Goal: Information Seeking & Learning: Check status

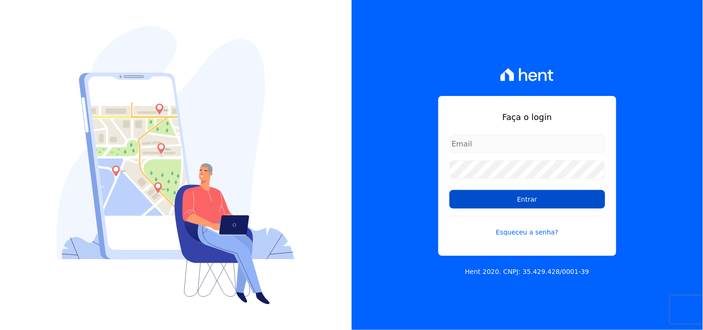
type input "mondeo@mondeoconstrutora.com.br"
click at [548, 206] on input "Entrar" at bounding box center [527, 199] width 156 height 19
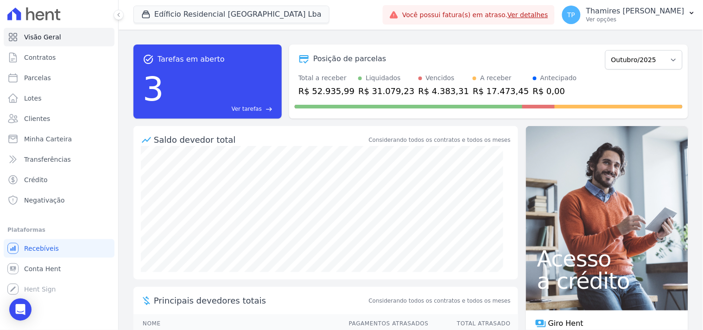
click at [363, 34] on div "task_alt Tarefas em aberto 3 Ver tarefas east Posição de parcelas Junho/2023 Ju…" at bounding box center [411, 180] width 584 height 300
click at [188, 11] on button "Edíficio Residencial Grevílea Park Lba" at bounding box center [231, 15] width 196 height 18
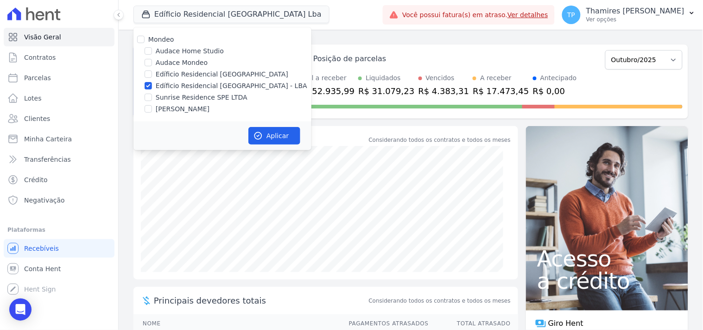
click at [184, 63] on label "Audace Mondeo" at bounding box center [182, 63] width 52 height 10
click at [152, 63] on input "Audace Mondeo" at bounding box center [147, 62] width 7 height 7
checkbox input "true"
click at [188, 86] on label "Edíficio Residencial [GEOGRAPHIC_DATA] - LBA" at bounding box center [231, 86] width 151 height 10
click at [152, 86] on input "Edíficio Residencial [GEOGRAPHIC_DATA] - LBA" at bounding box center [147, 85] width 7 height 7
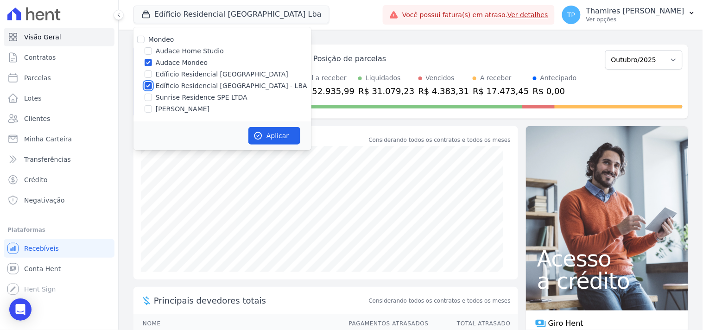
checkbox input "false"
click at [282, 135] on button "Aplicar" at bounding box center [274, 136] width 52 height 18
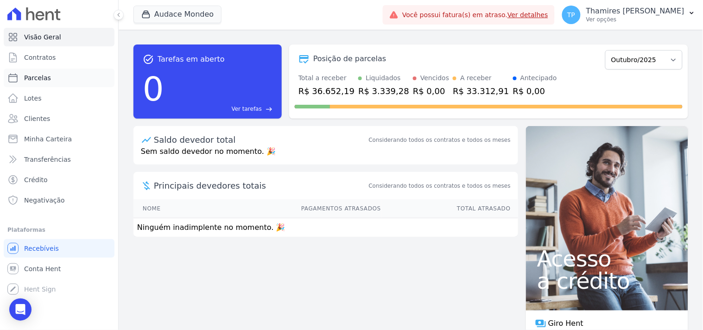
click at [65, 83] on link "Parcelas" at bounding box center [59, 78] width 111 height 19
select select
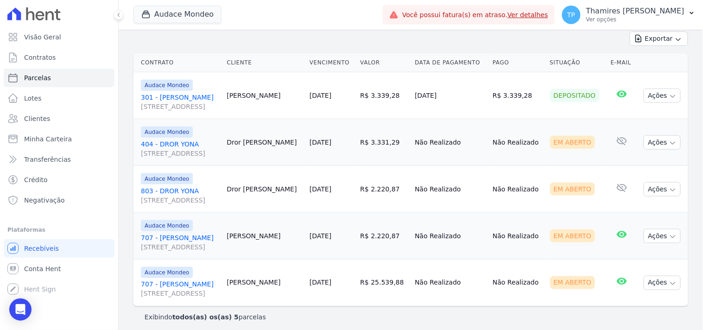
scroll to position [208, 0]
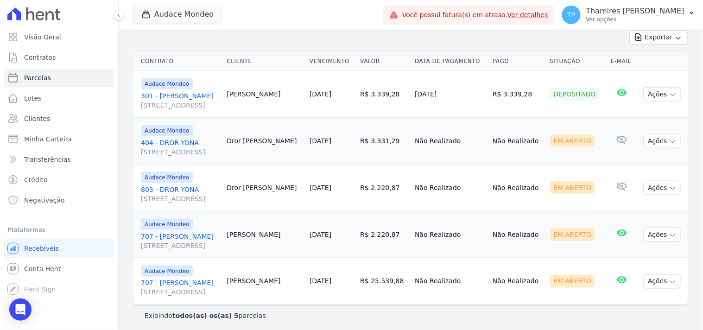
drag, startPoint x: 425, startPoint y: 93, endPoint x: 489, endPoint y: 82, distance: 64.9
click at [489, 86] on td "[DATE]" at bounding box center [450, 94] width 78 height 47
click at [178, 18] on button "Audace Mondeo" at bounding box center [177, 15] width 88 height 18
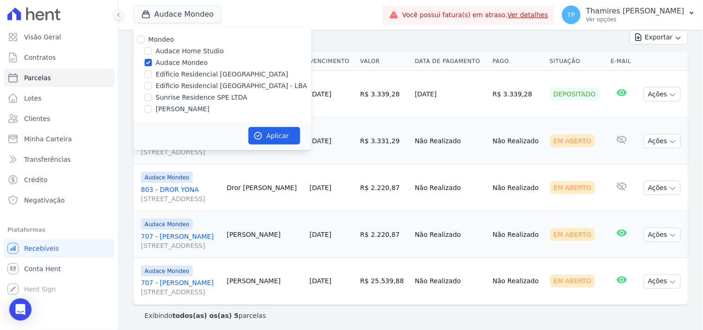
click at [169, 109] on label "[PERSON_NAME]" at bounding box center [183, 109] width 54 height 10
click at [152, 109] on input "[PERSON_NAME]" at bounding box center [147, 108] width 7 height 7
checkbox input "true"
click at [166, 61] on label "Audace Mondeo" at bounding box center [182, 63] width 52 height 10
click at [152, 61] on input "Audace Mondeo" at bounding box center [147, 62] width 7 height 7
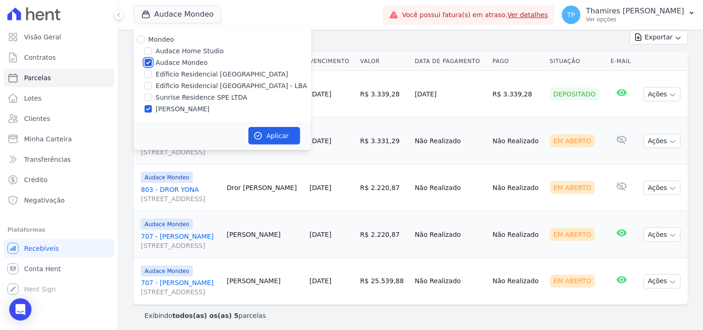
checkbox input "false"
click at [270, 137] on button "Aplicar" at bounding box center [274, 136] width 52 height 18
select select
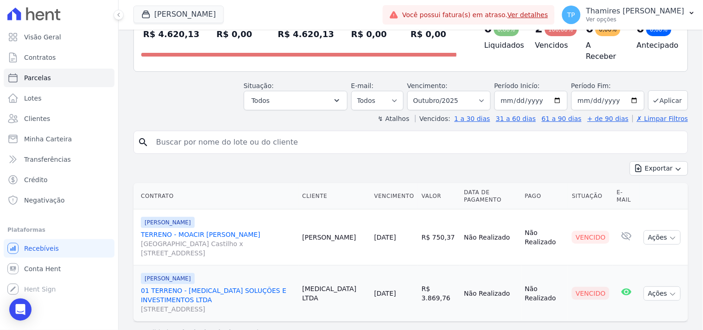
scroll to position [94, 0]
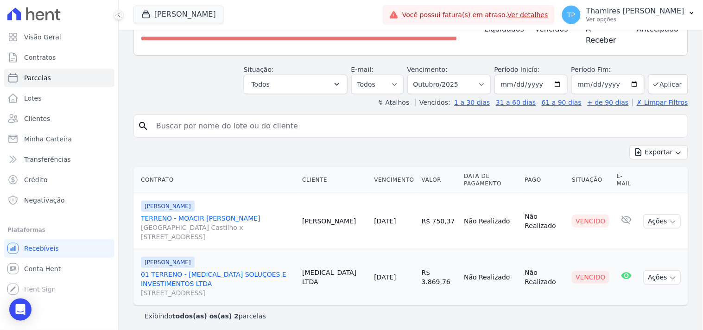
click at [245, 213] on link "TERRENO - MOACIR BRUNO DE ALMEIDA ROSSI Avenida Dário de Moreira Castilho x Rua…" at bounding box center [218, 227] width 154 height 28
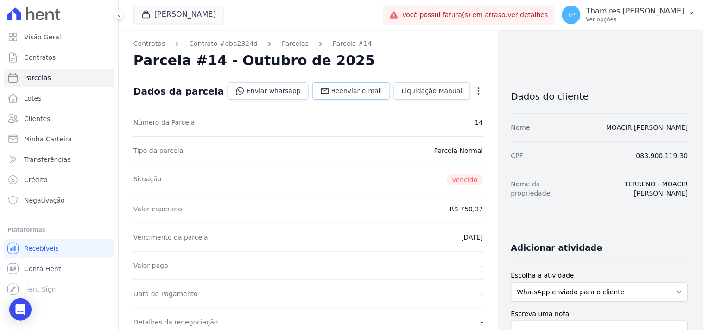
click at [351, 94] on span "Reenviar e-mail" at bounding box center [356, 90] width 51 height 9
click at [256, 94] on link "Enviar whatsapp" at bounding box center [267, 91] width 81 height 18
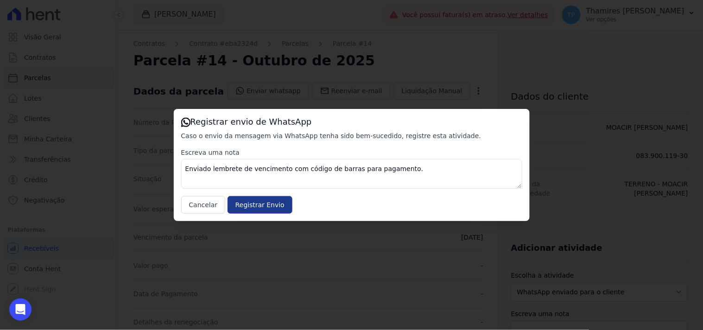
click at [267, 207] on input "Registrar Envio" at bounding box center [259, 205] width 65 height 18
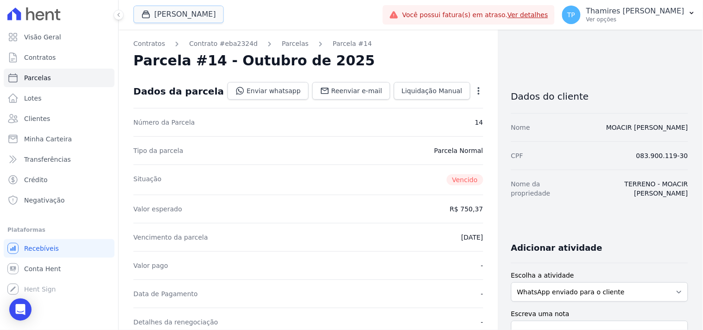
click at [177, 17] on button "[PERSON_NAME]" at bounding box center [178, 15] width 90 height 18
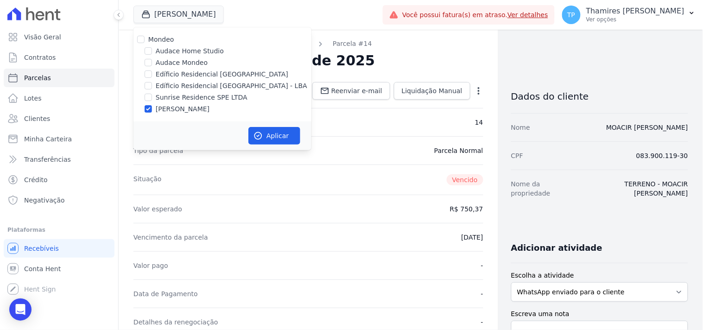
click at [172, 96] on label "Sunrise Residence SPE LTDA" at bounding box center [202, 98] width 92 height 10
click at [152, 96] on input "Sunrise Residence SPE LTDA" at bounding box center [147, 97] width 7 height 7
click at [179, 95] on label "Sunrise Residence SPE LTDA" at bounding box center [202, 98] width 92 height 10
click at [152, 95] on input "Sunrise Residence SPE LTDA" at bounding box center [147, 97] width 7 height 7
checkbox input "false"
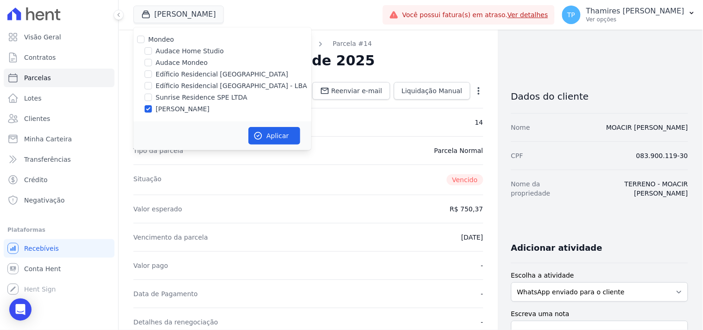
click at [191, 82] on label "Edíficio Residencial [GEOGRAPHIC_DATA] - LBA" at bounding box center [231, 86] width 151 height 10
click at [152, 82] on input "Edíficio Residencial [GEOGRAPHIC_DATA] - LBA" at bounding box center [147, 85] width 7 height 7
checkbox input "true"
click at [183, 105] on label "[PERSON_NAME]" at bounding box center [183, 109] width 54 height 10
click at [152, 105] on input "[PERSON_NAME]" at bounding box center [147, 108] width 7 height 7
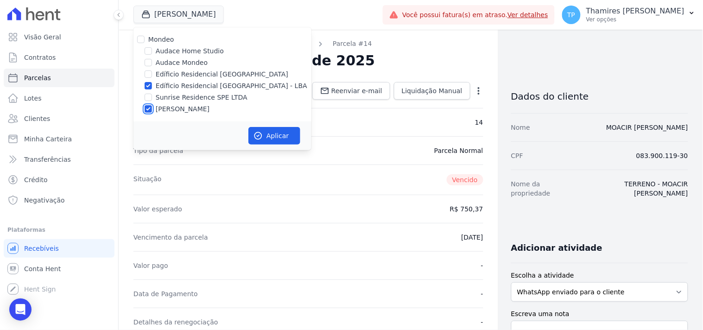
checkbox input "false"
click at [288, 135] on button "Aplicar" at bounding box center [274, 136] width 52 height 18
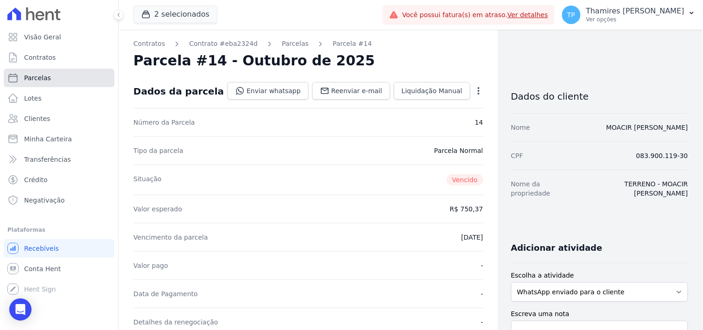
click at [51, 80] on link "Parcelas" at bounding box center [59, 78] width 111 height 19
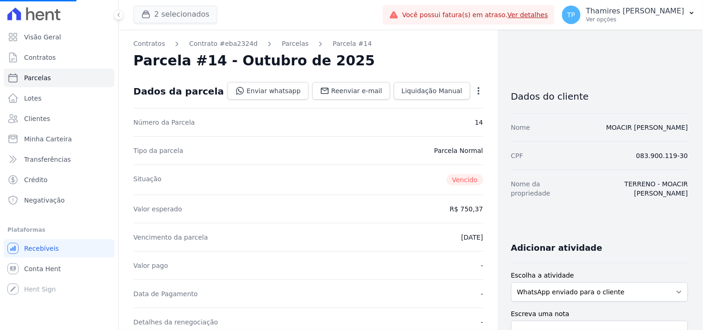
select select
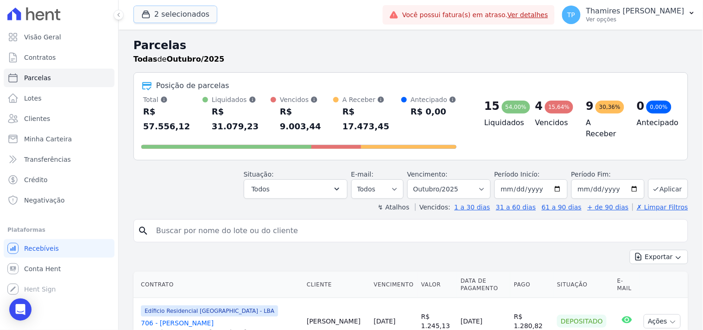
click at [172, 19] on button "2 selecionados" at bounding box center [175, 15] width 84 height 18
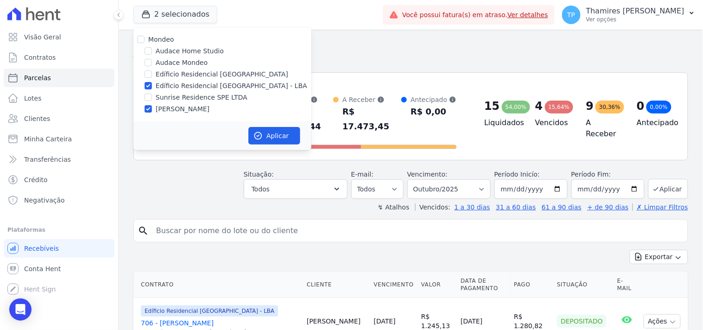
drag, startPoint x: 174, startPoint y: 105, endPoint x: 234, endPoint y: 128, distance: 63.9
click at [175, 105] on label "[PERSON_NAME]" at bounding box center [183, 109] width 54 height 10
click at [152, 105] on input "[PERSON_NAME]" at bounding box center [147, 108] width 7 height 7
checkbox input "false"
click at [262, 139] on icon "button" at bounding box center [257, 135] width 9 height 9
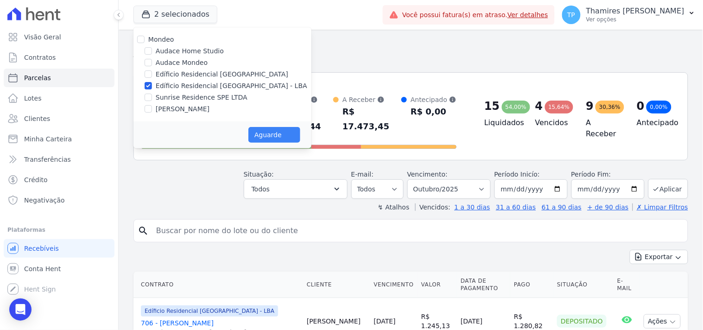
select select
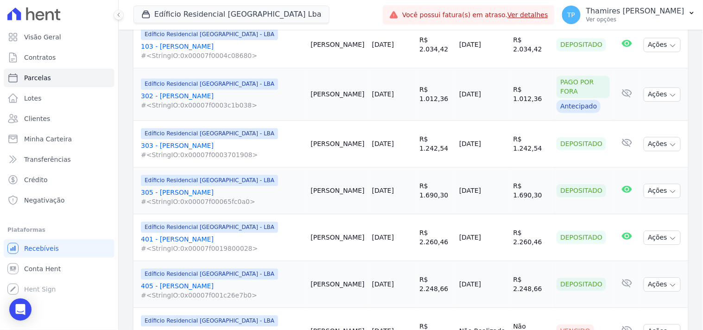
scroll to position [515, 0]
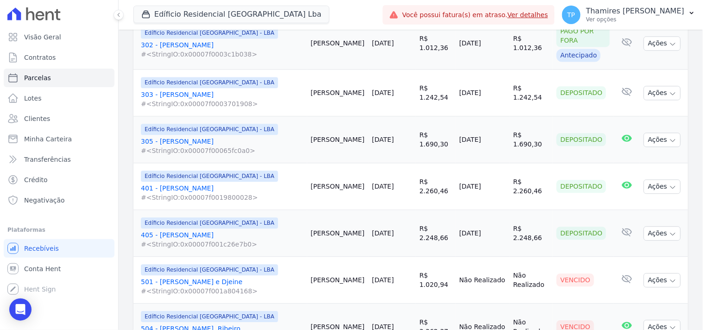
drag, startPoint x: 450, startPoint y: 124, endPoint x: 491, endPoint y: 126, distance: 41.3
click at [491, 126] on td "[DATE]" at bounding box center [482, 139] width 54 height 47
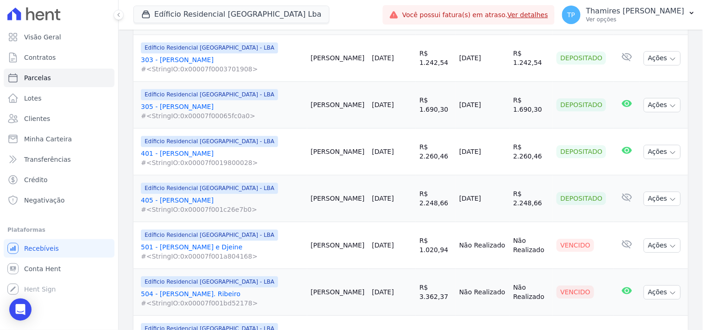
scroll to position [566, 0]
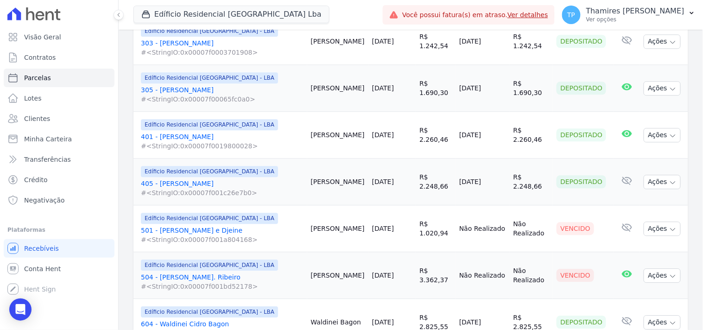
drag, startPoint x: 447, startPoint y: 126, endPoint x: 383, endPoint y: 20, distance: 123.8
click at [487, 124] on td "[DATE]" at bounding box center [482, 135] width 54 height 47
drag, startPoint x: 451, startPoint y: 168, endPoint x: 478, endPoint y: 144, distance: 35.5
click at [488, 166] on td "[DATE]" at bounding box center [482, 181] width 54 height 47
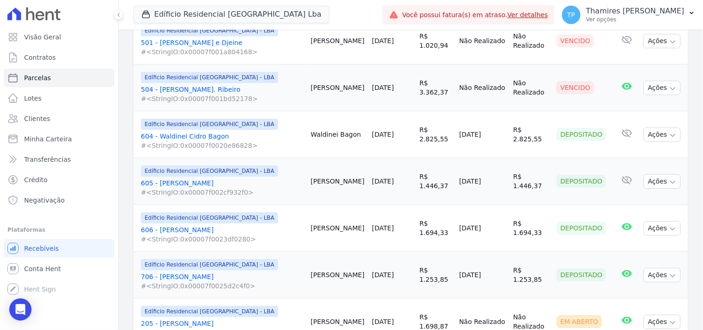
scroll to position [772, 0]
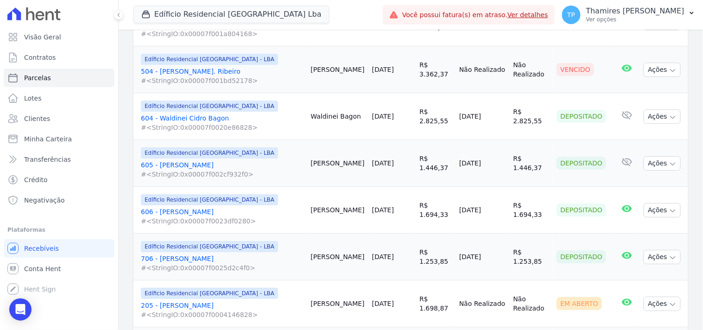
drag, startPoint x: 452, startPoint y: 104, endPoint x: 491, endPoint y: 104, distance: 38.4
click at [491, 104] on td "[DATE]" at bounding box center [482, 116] width 54 height 47
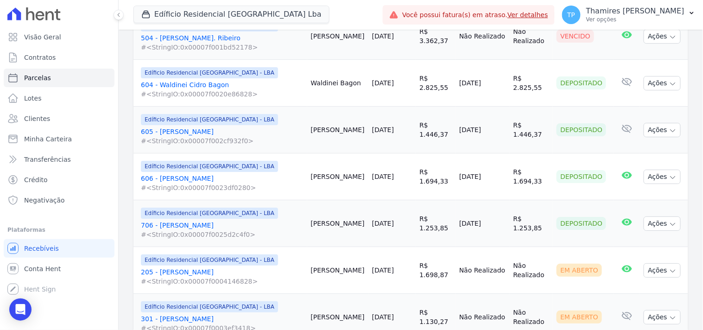
scroll to position [823, 0]
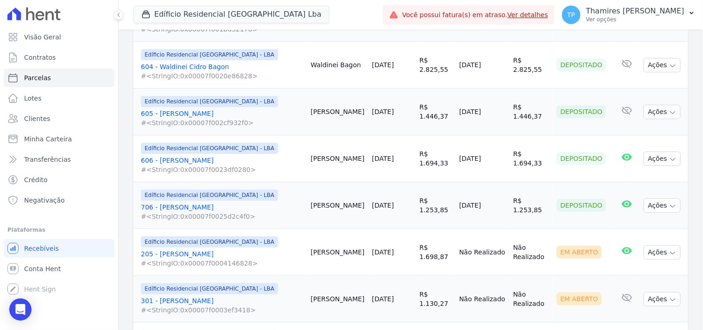
drag, startPoint x: 446, startPoint y: 98, endPoint x: 405, endPoint y: 48, distance: 64.5
click at [502, 100] on tr "Edíficio Residencial Grevílea Park - LBA 605 - Roberto Yamasita #<StringIO:0x00…" at bounding box center [410, 111] width 554 height 47
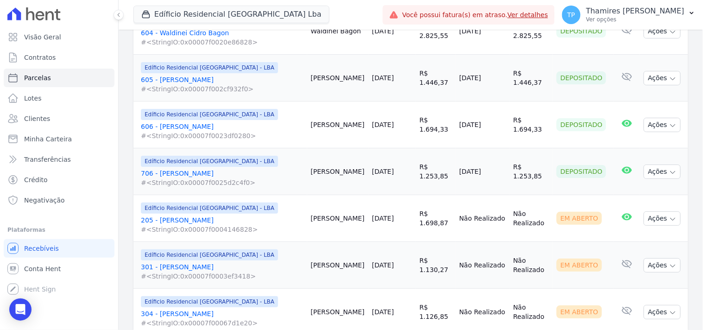
scroll to position [874, 0]
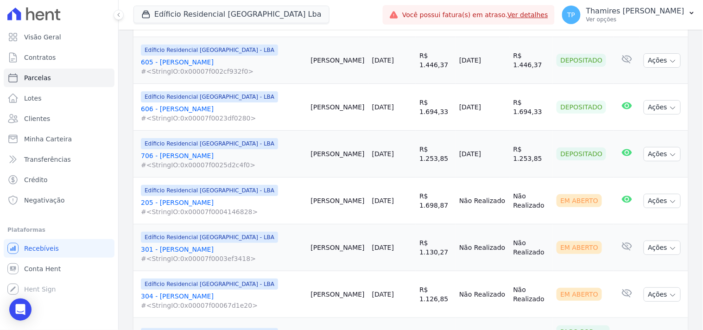
drag, startPoint x: 450, startPoint y: 99, endPoint x: 487, endPoint y: 93, distance: 37.9
click at [487, 93] on td "09/10/2025" at bounding box center [482, 107] width 54 height 47
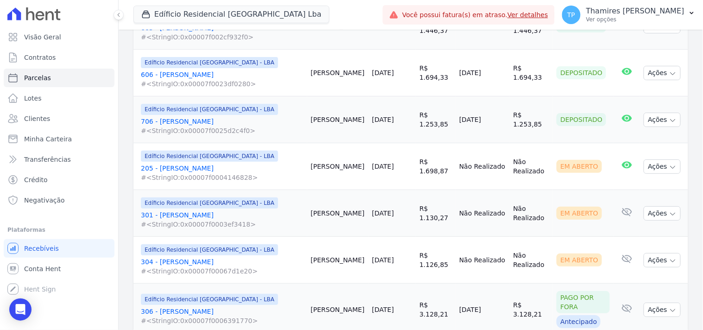
scroll to position [926, 0]
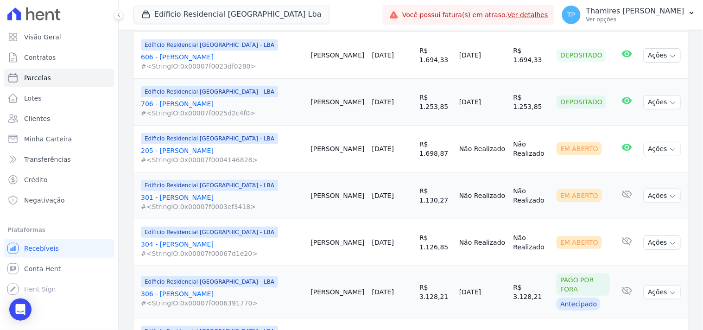
drag, startPoint x: 451, startPoint y: 95, endPoint x: 489, endPoint y: 72, distance: 44.1
click at [502, 90] on td "[DATE]" at bounding box center [482, 102] width 54 height 47
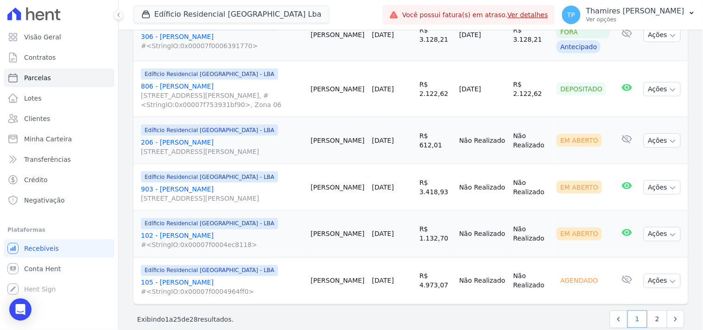
scroll to position [1184, 0]
click at [650, 309] on link "2" at bounding box center [657, 318] width 20 height 18
select select
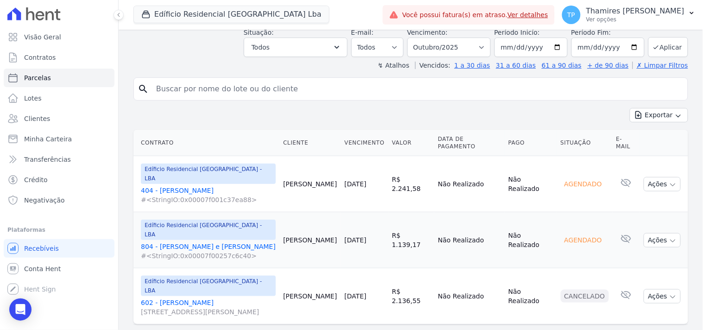
scroll to position [144, 0]
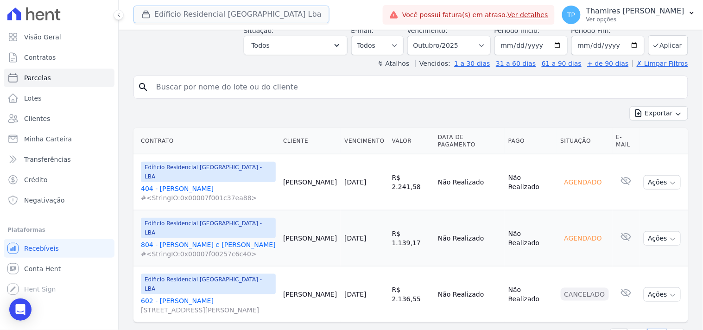
click at [219, 13] on button "Edíficio Residencial [GEOGRAPHIC_DATA] Lba" at bounding box center [231, 15] width 196 height 18
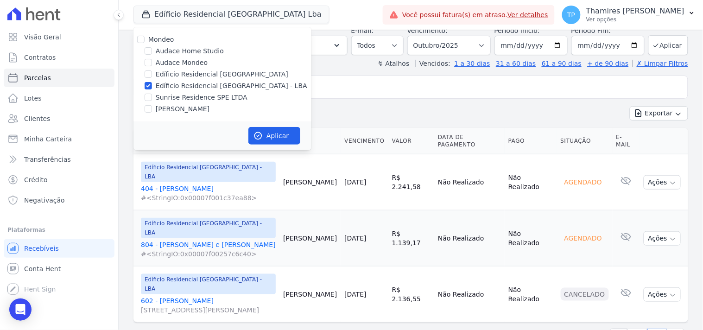
click at [211, 98] on label "Sunrise Residence SPE LTDA" at bounding box center [202, 98] width 92 height 10
click at [152, 98] on input "Sunrise Residence SPE LTDA" at bounding box center [147, 97] width 7 height 7
checkbox input "true"
click at [221, 84] on label "Edíficio Residencial [GEOGRAPHIC_DATA] - LBA" at bounding box center [231, 86] width 151 height 10
click at [152, 84] on input "Edíficio Residencial [GEOGRAPHIC_DATA] - LBA" at bounding box center [147, 85] width 7 height 7
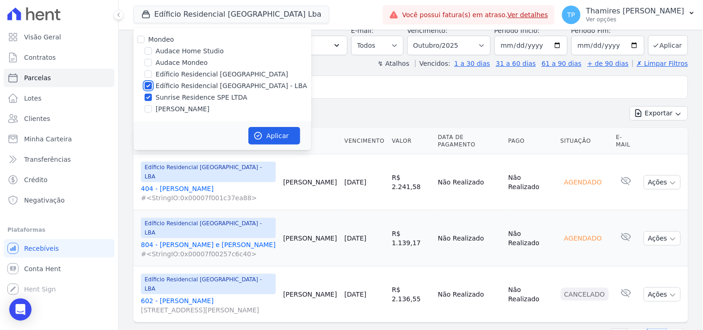
checkbox input "false"
click at [282, 137] on button "Aplicar" at bounding box center [274, 136] width 52 height 18
select select
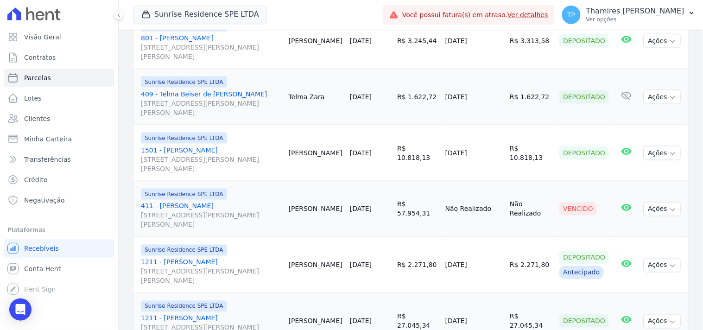
scroll to position [308, 0]
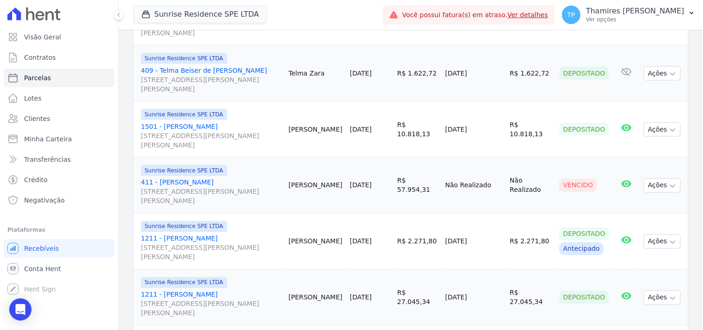
drag, startPoint x: 447, startPoint y: 119, endPoint x: 505, endPoint y: 113, distance: 58.3
click at [505, 113] on td "[DATE]" at bounding box center [473, 129] width 64 height 56
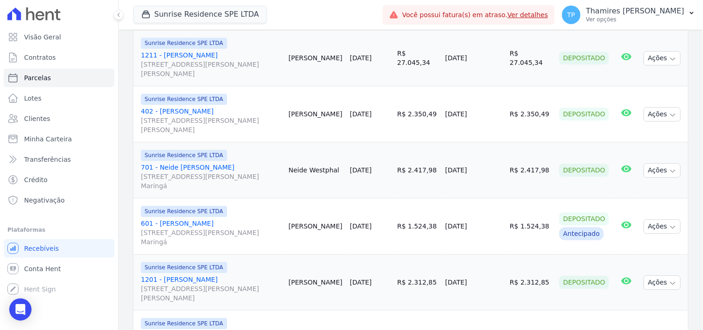
scroll to position [566, 0]
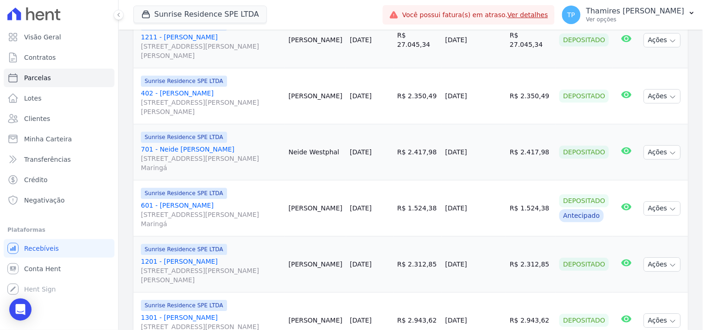
drag, startPoint x: 458, startPoint y: 79, endPoint x: 497, endPoint y: 72, distance: 39.5
click at [497, 72] on tr "Sunrise Residence SPE LTDA 402 - Fernando de Molla Rua Anacleto Luiz de Oliveir…" at bounding box center [410, 96] width 554 height 56
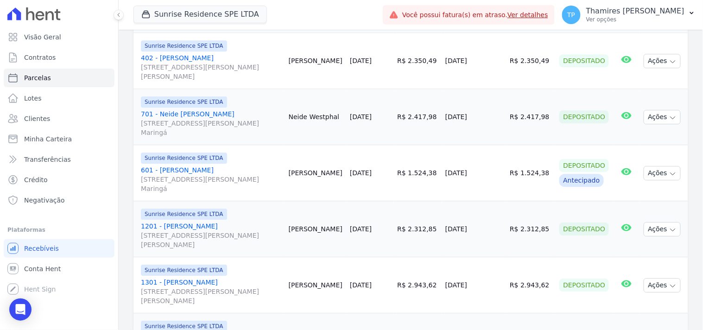
scroll to position [617, 0]
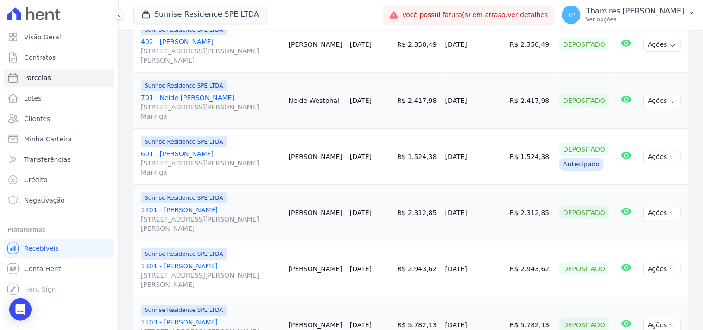
drag, startPoint x: 450, startPoint y: 84, endPoint x: 482, endPoint y: 80, distance: 32.6
click at [482, 80] on td "[DATE]" at bounding box center [473, 101] width 64 height 56
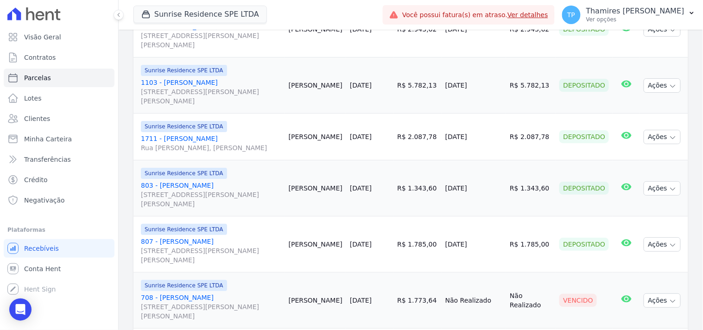
scroll to position [874, 0]
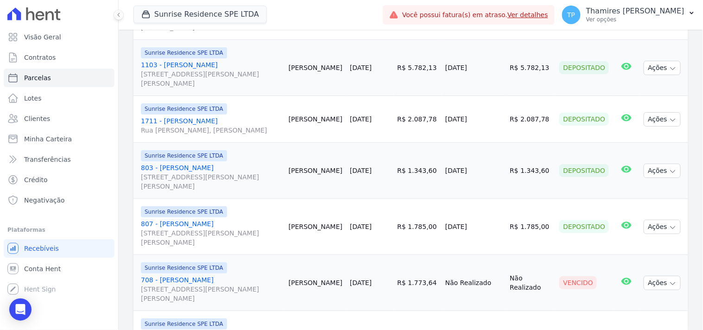
drag, startPoint x: 446, startPoint y: 61, endPoint x: 422, endPoint y: 1, distance: 64.6
click at [488, 53] on tr "Sunrise Residence SPE LTDA 1103 - Caio Augusto da Costa Feliz Rua Anacleto Luiz…" at bounding box center [410, 68] width 554 height 56
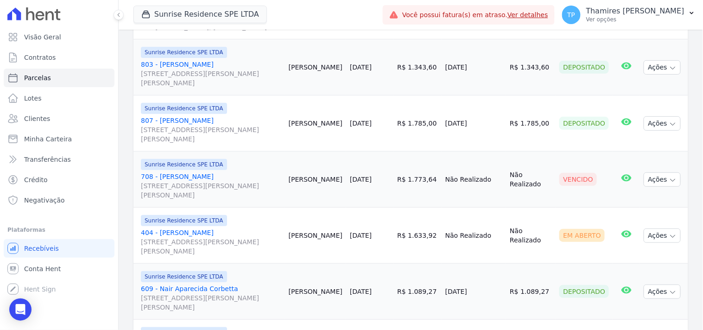
scroll to position [1029, 0]
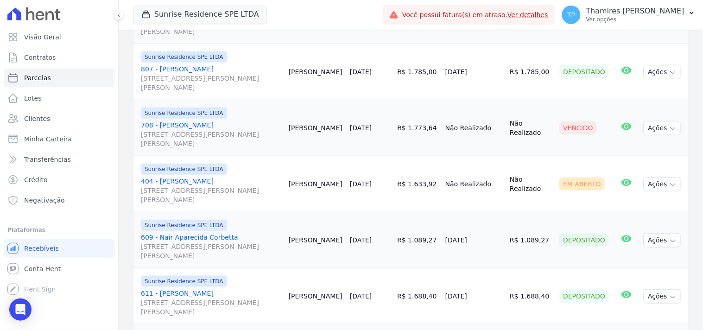
drag, startPoint x: 442, startPoint y: 70, endPoint x: 492, endPoint y: 70, distance: 50.0
click at [492, 70] on tr "Sunrise Residence SPE LTDA 807 - Vania da Silva Alves Rua Anacleto Luiz de Oliv…" at bounding box center [410, 72] width 554 height 56
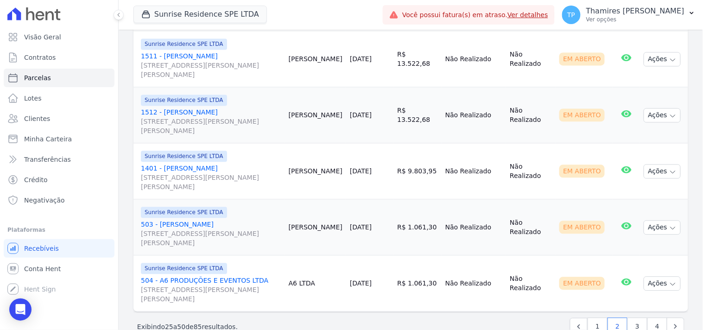
scroll to position [1395, 0]
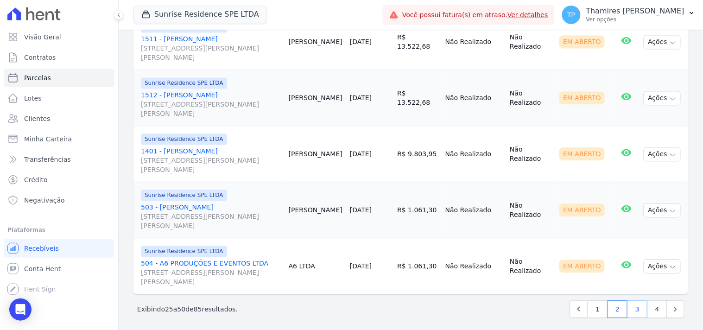
click at [633, 307] on link "3" at bounding box center [637, 309] width 20 height 18
select select
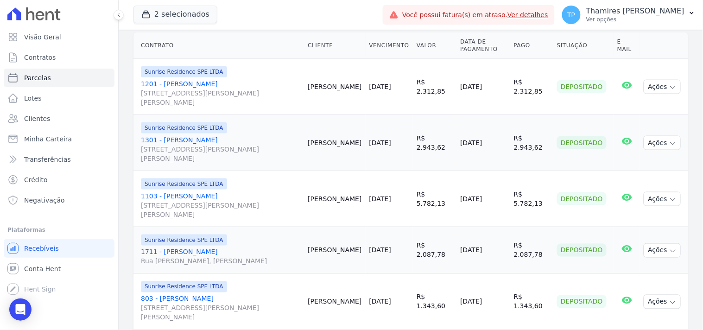
scroll to position [257, 0]
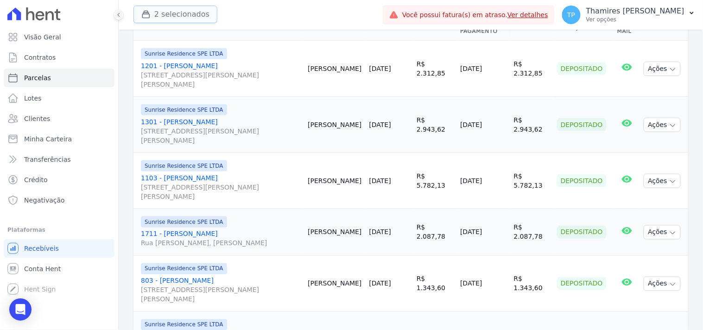
click at [167, 15] on button "2 selecionados" at bounding box center [175, 15] width 84 height 18
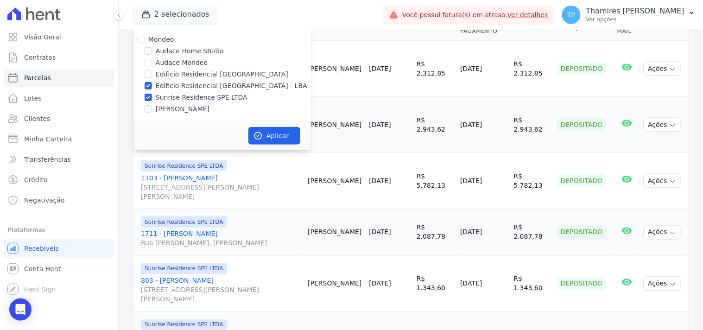
click at [184, 83] on label "Edíficio Residencial [GEOGRAPHIC_DATA] - LBA" at bounding box center [231, 86] width 151 height 10
click at [152, 83] on input "Edíficio Residencial [GEOGRAPHIC_DATA] - LBA" at bounding box center [147, 85] width 7 height 7
checkbox input "false"
click at [275, 131] on button "Aplicar" at bounding box center [274, 136] width 52 height 18
select select
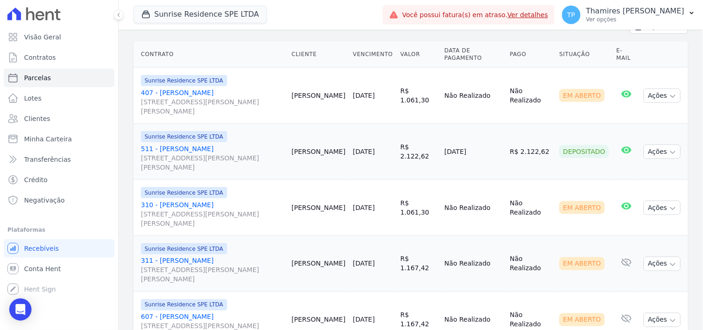
scroll to position [206, 0]
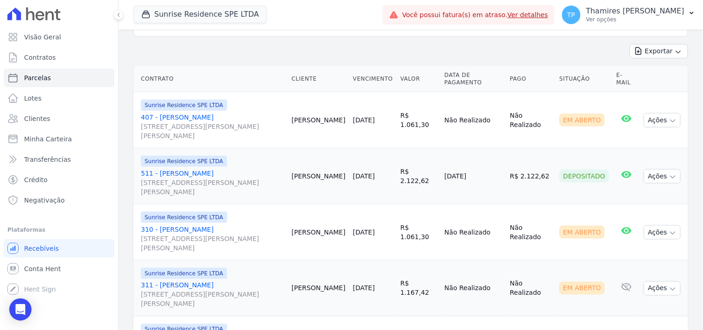
drag, startPoint x: 452, startPoint y: 168, endPoint x: 496, endPoint y: 160, distance: 45.1
click at [496, 160] on td "[DATE]" at bounding box center [472, 176] width 65 height 56
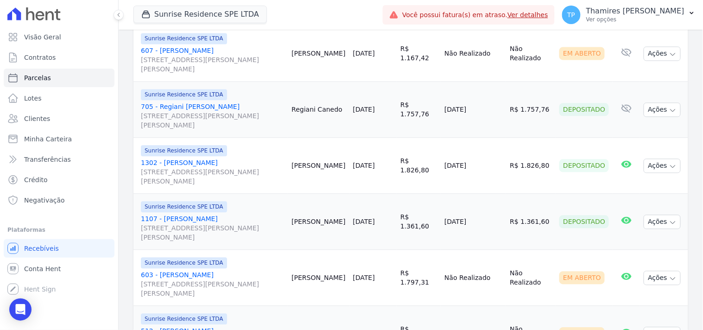
scroll to position [515, 0]
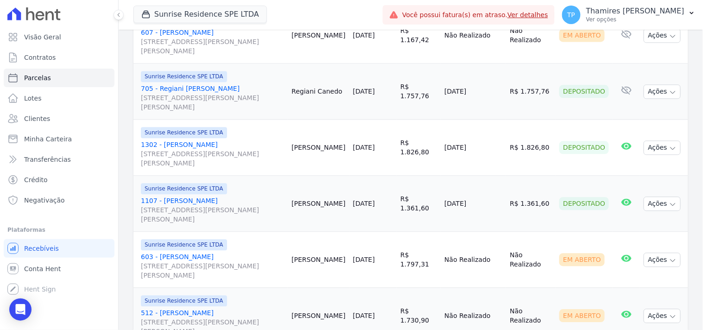
drag, startPoint x: 462, startPoint y: 79, endPoint x: 491, endPoint y: 71, distance: 30.1
click at [492, 74] on tr "Sunrise Residence SPE LTDA 705 - Regiani Rissi Canedo Rua Anacleto Luiz de Oliv…" at bounding box center [410, 91] width 554 height 56
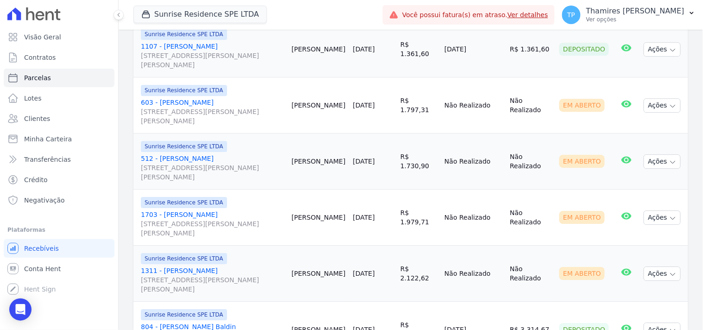
scroll to position [566, 0]
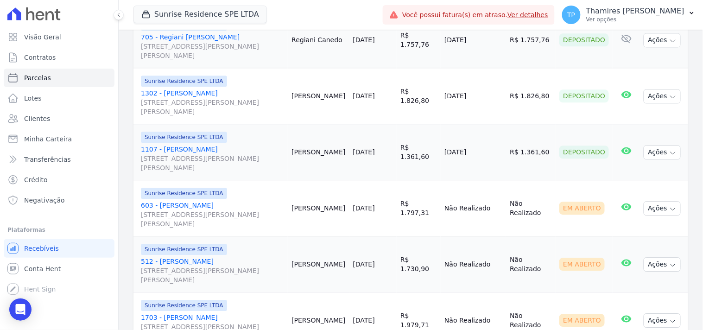
drag, startPoint x: 454, startPoint y: 135, endPoint x: 492, endPoint y: 135, distance: 38.0
click at [492, 135] on td "13/10/2025" at bounding box center [472, 152] width 65 height 56
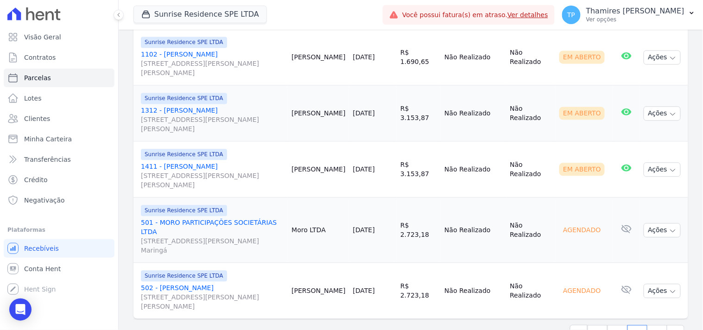
scroll to position [1395, 0]
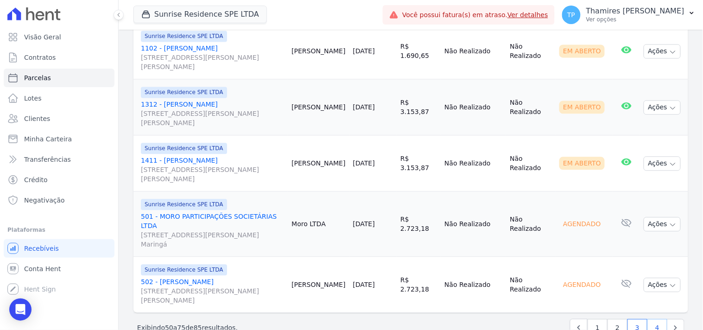
click at [647, 319] on link "4" at bounding box center [657, 328] width 20 height 18
select select
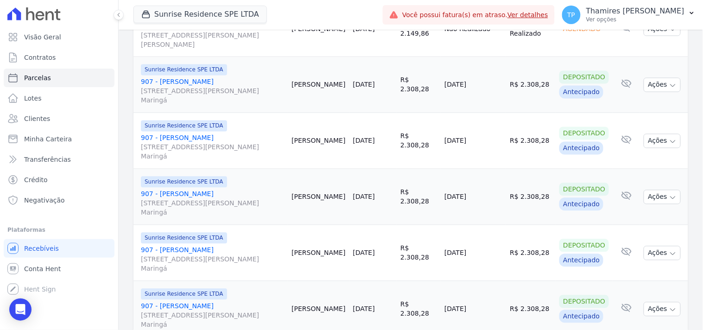
scroll to position [400, 0]
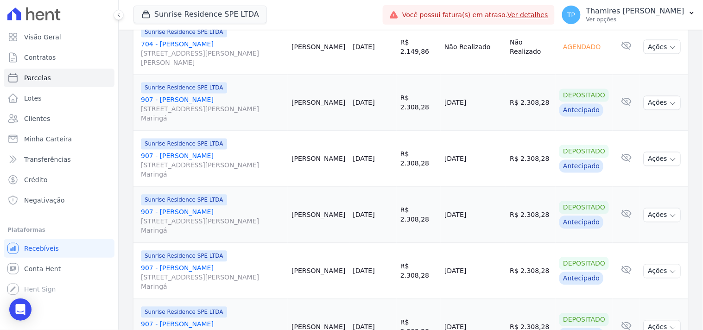
drag, startPoint x: 370, startPoint y: 137, endPoint x: 408, endPoint y: 137, distance: 38.4
click at [408, 137] on tr "Sunrise Residence SPE LTDA 907 - Franciane Ranzoni Rua Anacleto Luiz de Oliveir…" at bounding box center [410, 159] width 554 height 56
drag, startPoint x: 358, startPoint y: 192, endPoint x: 397, endPoint y: 192, distance: 38.4
click at [396, 192] on tr "Sunrise Residence SPE LTDA 907 - Franciane Ranzoni Rua Anacleto Luiz de Oliveir…" at bounding box center [410, 215] width 554 height 56
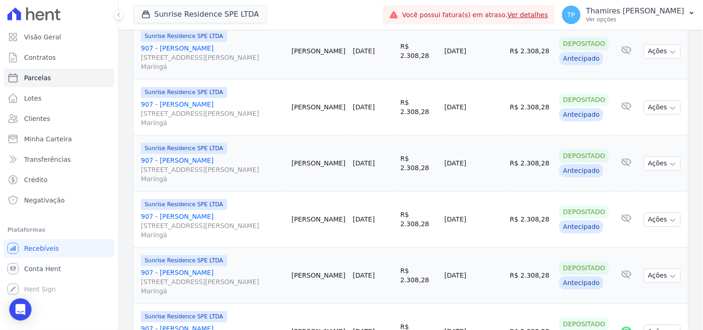
drag, startPoint x: 362, startPoint y: 90, endPoint x: 394, endPoint y: 86, distance: 32.2
click at [394, 86] on td "20/12/2025" at bounding box center [372, 108] width 47 height 56
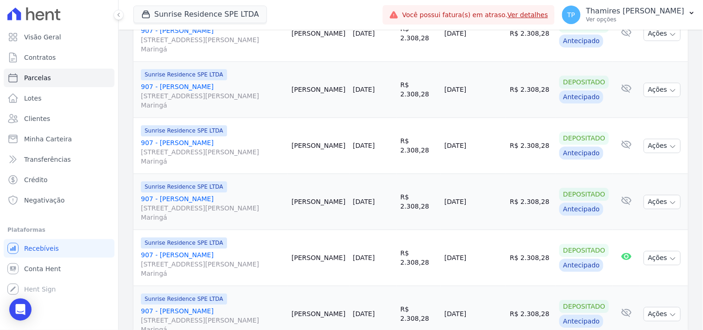
scroll to position [503, 0]
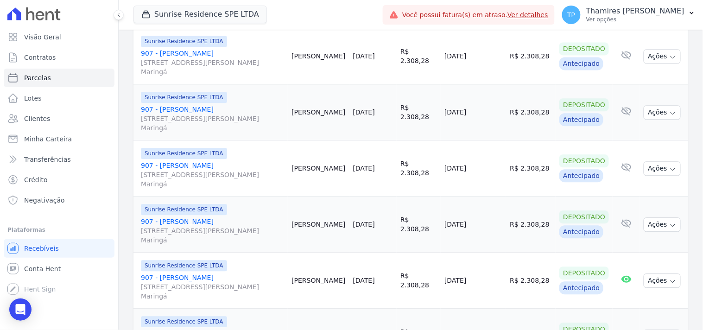
drag, startPoint x: 366, startPoint y: 89, endPoint x: 399, endPoint y: 87, distance: 32.5
click at [396, 87] on td "20/10/2026" at bounding box center [372, 112] width 47 height 56
click at [197, 105] on link "907 - Franciane Ranzoni Rua Anacleto Luiz de Oliveira, 146, APTO 907, Gleba Pat…" at bounding box center [212, 119] width 143 height 28
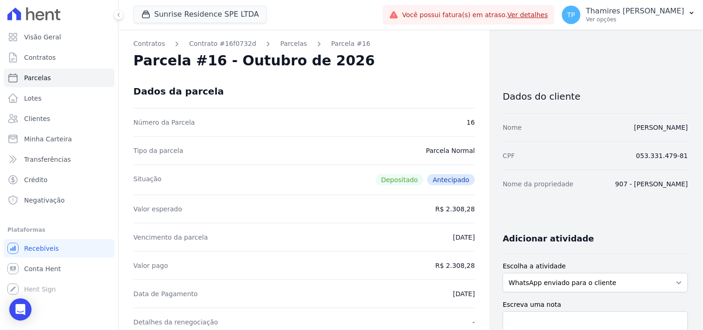
select select
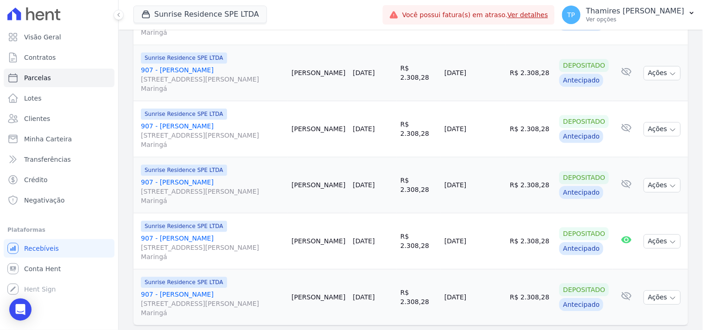
scroll to position [554, 0]
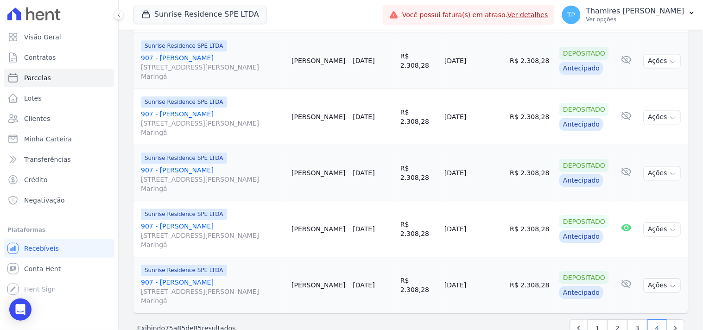
drag, startPoint x: 359, startPoint y: 93, endPoint x: 402, endPoint y: 85, distance: 43.9
click at [402, 89] on tr "Sunrise Residence SPE LTDA 907 - Franciane Ranzoni Rua Anacleto Luiz de Oliveir…" at bounding box center [410, 117] width 554 height 56
click at [181, 109] on link "907 - Franciane Ranzoni Rua Anacleto Luiz de Oliveira, 146, APTO 907, Gleba Pat…" at bounding box center [212, 123] width 143 height 28
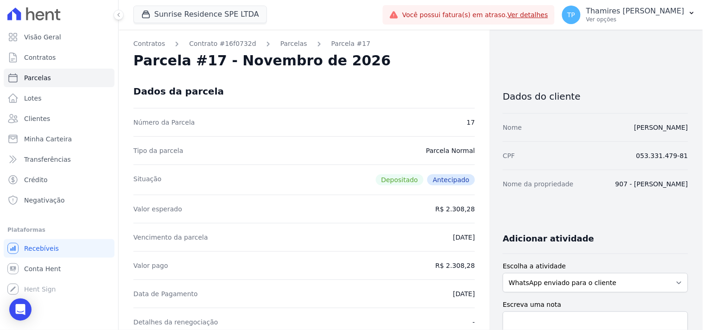
select select
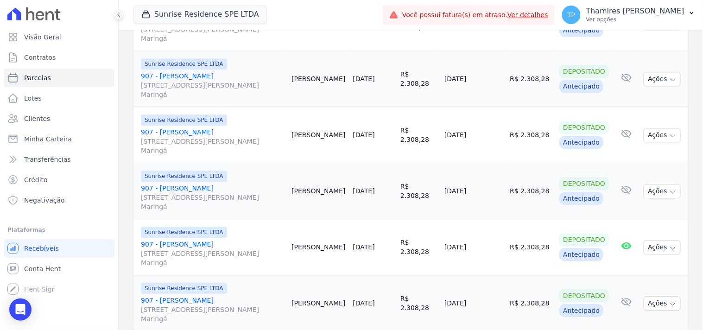
scroll to position [554, 0]
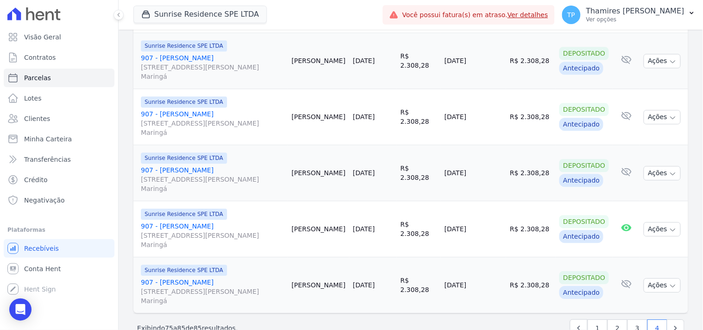
drag, startPoint x: 363, startPoint y: 149, endPoint x: 401, endPoint y: 151, distance: 38.0
click at [396, 151] on td "20/12/2026" at bounding box center [372, 173] width 47 height 56
click at [204, 165] on link "907 - Franciane Ranzoni Rua Anacleto Luiz de Oliveira, 146, APTO 907, Gleba Pat…" at bounding box center [212, 179] width 143 height 28
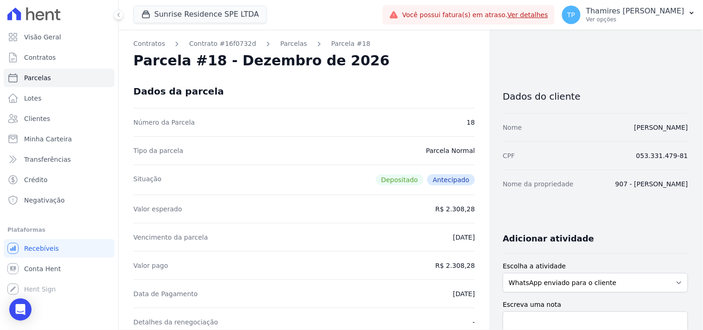
select select
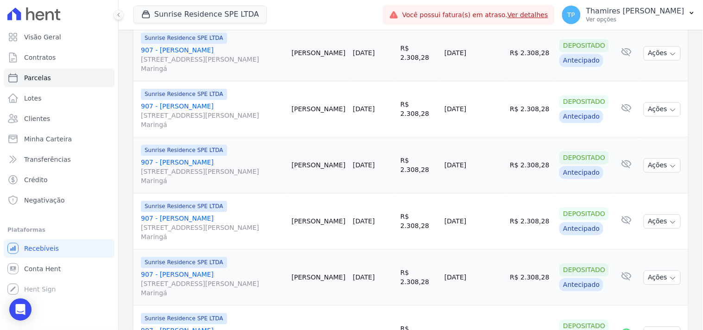
scroll to position [554, 0]
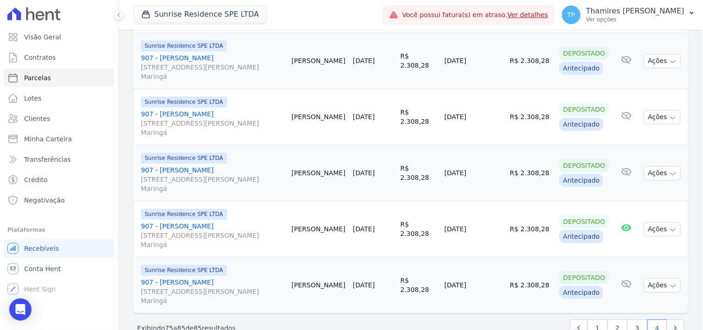
drag, startPoint x: 364, startPoint y: 206, endPoint x: 405, endPoint y: 202, distance: 41.4
click at [396, 204] on td "20/01/2027" at bounding box center [372, 229] width 47 height 56
drag, startPoint x: 362, startPoint y: 266, endPoint x: 399, endPoint y: 264, distance: 37.1
click at [399, 264] on tr "Sunrise Residence SPE LTDA 907 - Franciane Ranzoni Rua Anacleto Luiz de Oliveir…" at bounding box center [410, 285] width 554 height 56
click at [202, 221] on link "907 - Franciane Ranzoni Rua Anacleto Luiz de Oliveira, 146, APTO 907, Gleba Pat…" at bounding box center [212, 235] width 143 height 28
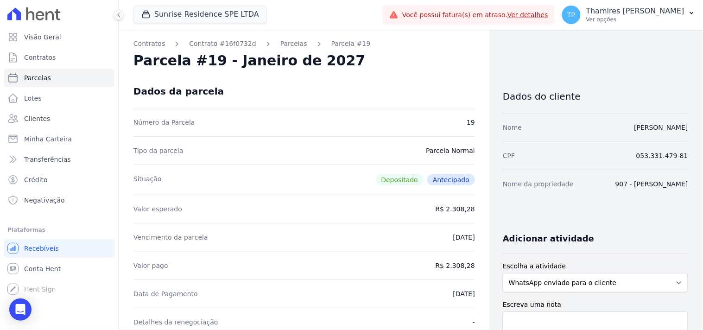
select select
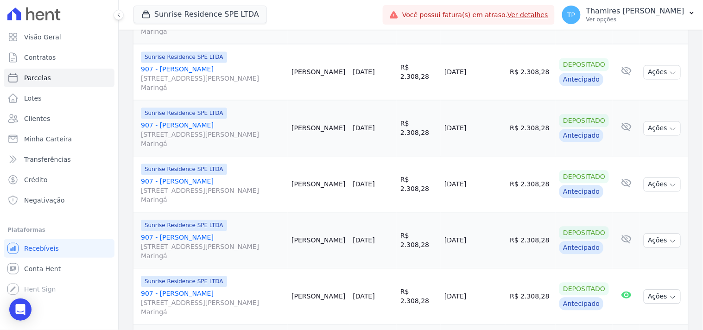
scroll to position [554, 0]
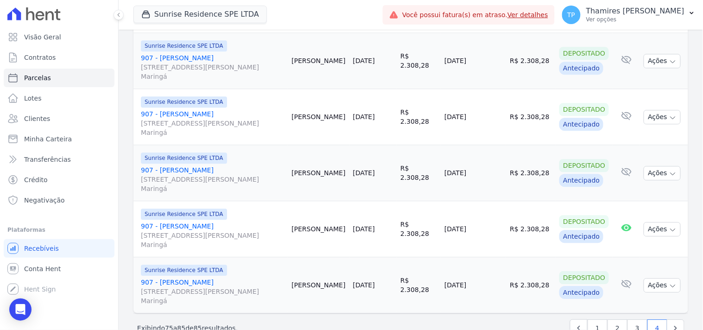
click at [193, 277] on link "907 - Franciane Ranzoni Rua Anacleto Luiz de Oliveira, 146, APTO 907, Gleba Pat…" at bounding box center [212, 291] width 143 height 28
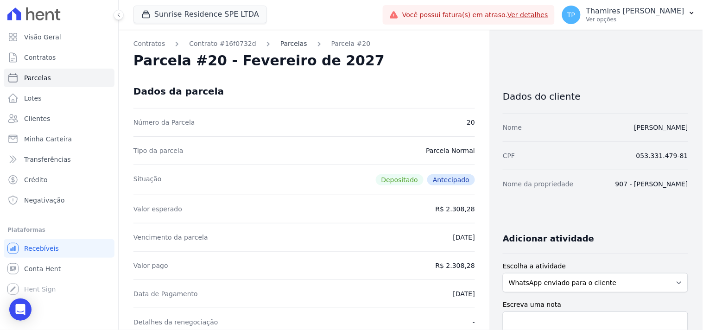
click at [280, 44] on link "Parcelas" at bounding box center [293, 44] width 27 height 10
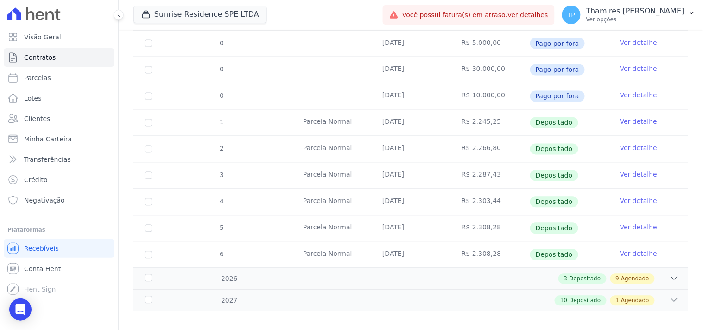
scroll to position [438, 0]
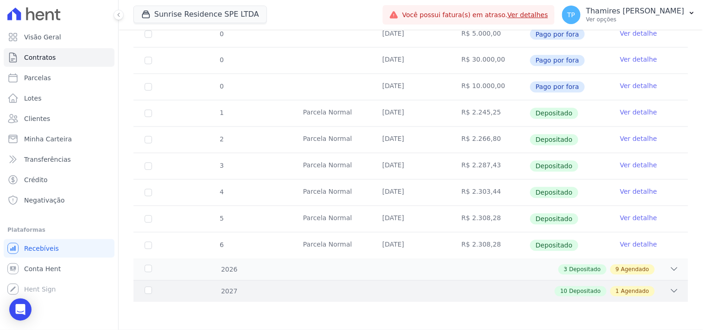
click at [329, 288] on div "10 Depositado 1 Agendado" at bounding box center [438, 291] width 482 height 10
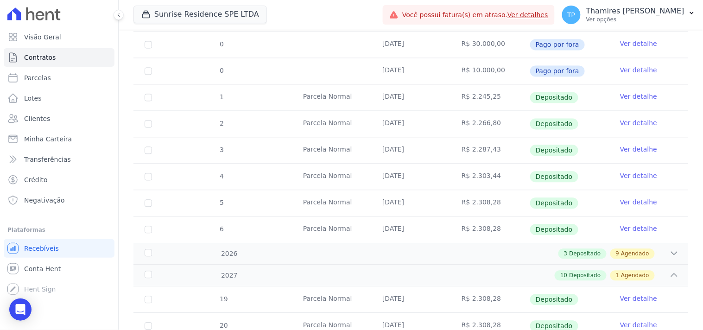
scroll to position [471, 0]
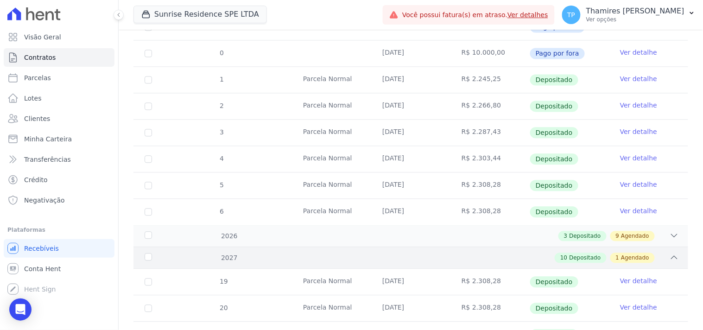
click at [365, 247] on div "2027 10 Depositado 1 Agendado" at bounding box center [410, 258] width 554 height 22
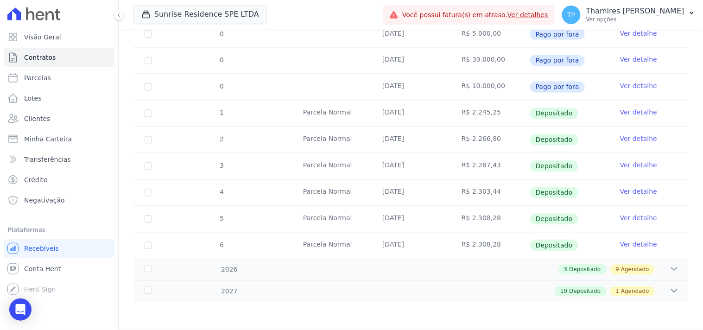
scroll to position [438, 0]
click at [332, 261] on div "0 08/04/2025 R$ 30.000,00 Pago por fora Ver detalhe 0 23/06/2025 R$ 4.600,00 Pa…" at bounding box center [411, 8] width 584 height 508
click at [327, 272] on div "3 Depositado 9 Agendado" at bounding box center [438, 269] width 482 height 10
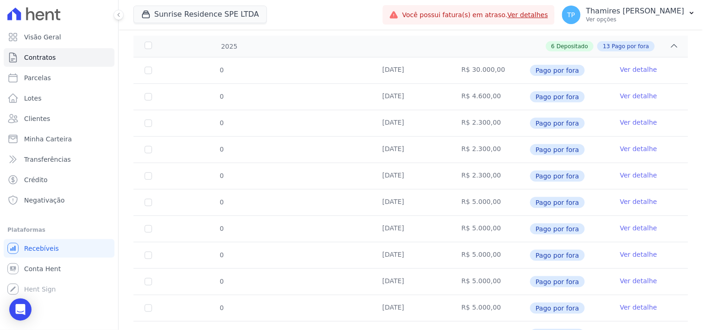
scroll to position [0, 0]
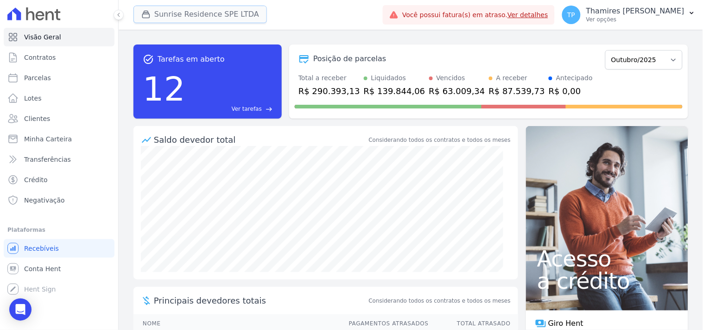
click at [196, 13] on button "Sunrise Residence SPE LTDA" at bounding box center [199, 15] width 133 height 18
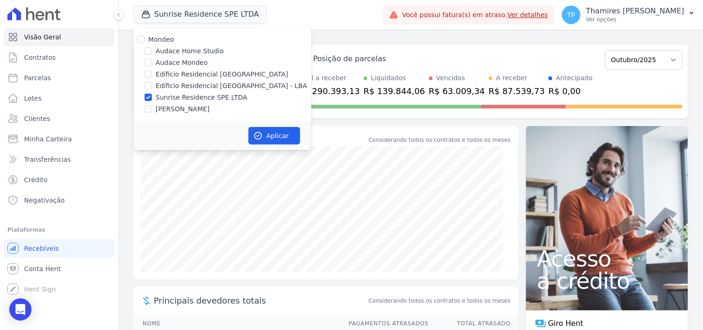
click at [187, 104] on label "[PERSON_NAME]" at bounding box center [183, 109] width 54 height 10
click at [152, 105] on input "[PERSON_NAME]" at bounding box center [147, 108] width 7 height 7
checkbox input "true"
click at [190, 99] on label "Sunrise Residence SPE LTDA" at bounding box center [202, 98] width 92 height 10
click at [152, 99] on input "Sunrise Residence SPE LTDA" at bounding box center [147, 97] width 7 height 7
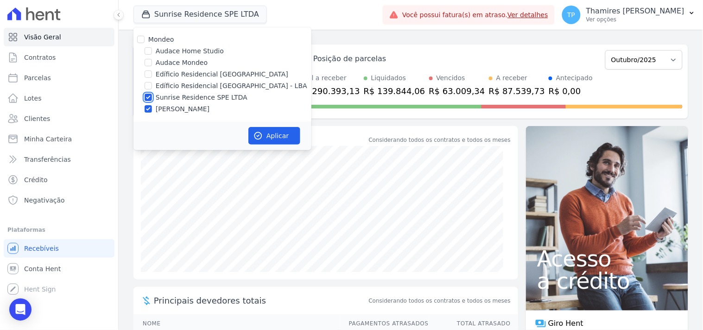
checkbox input "false"
click at [257, 133] on icon "button" at bounding box center [257, 135] width 9 height 9
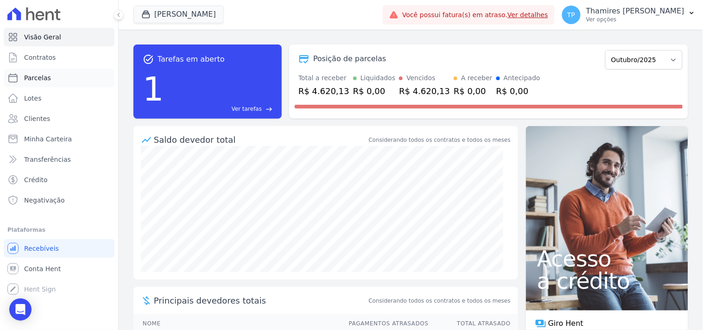
click at [81, 79] on link "Parcelas" at bounding box center [59, 78] width 111 height 19
select select
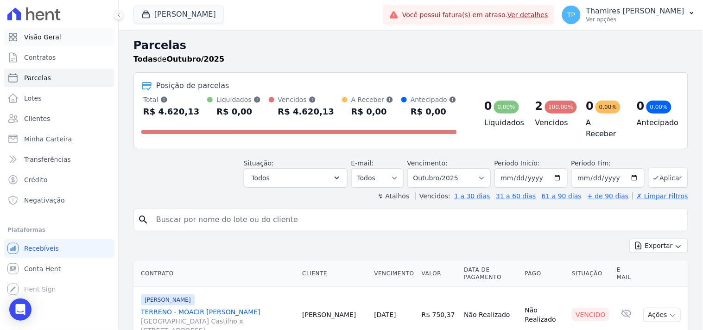
click at [65, 39] on link "Visão Geral" at bounding box center [59, 37] width 111 height 19
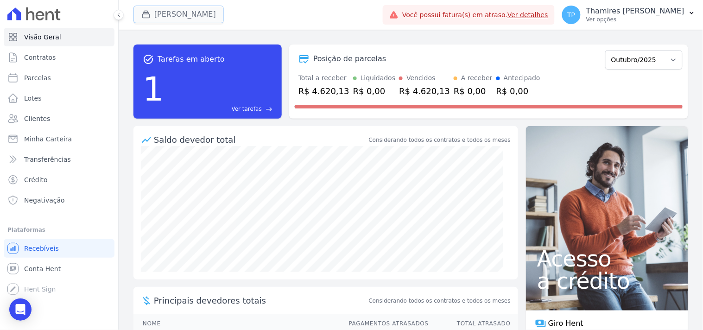
click at [156, 17] on button "[PERSON_NAME]" at bounding box center [178, 15] width 90 height 18
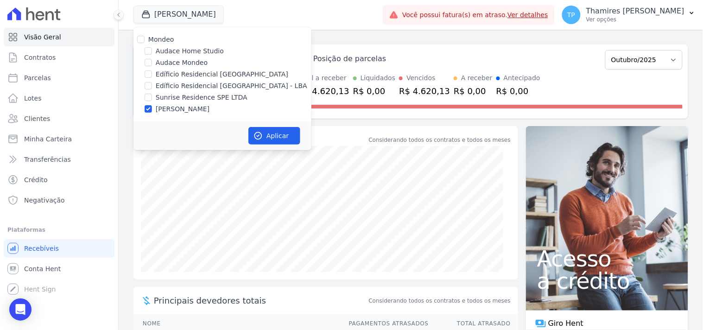
click at [162, 96] on label "Sunrise Residence SPE LTDA" at bounding box center [202, 98] width 92 height 10
click at [152, 96] on input "Sunrise Residence SPE LTDA" at bounding box center [147, 97] width 7 height 7
checkbox input "true"
click at [165, 87] on label "Edíficio Residencial [GEOGRAPHIC_DATA] - LBA" at bounding box center [231, 86] width 151 height 10
click at [152, 87] on input "Edíficio Residencial [GEOGRAPHIC_DATA] - LBA" at bounding box center [147, 85] width 7 height 7
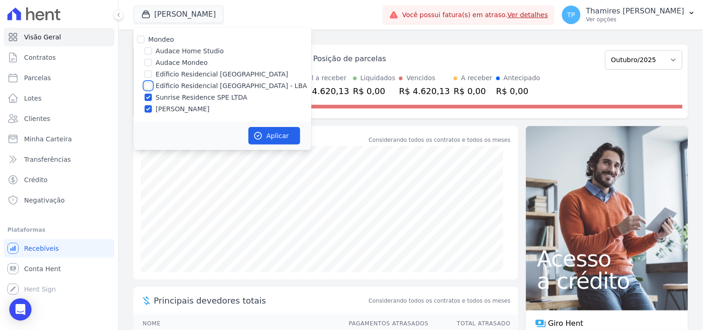
checkbox input "true"
click at [195, 110] on label "[PERSON_NAME]" at bounding box center [183, 109] width 54 height 10
click at [152, 110] on input "[PERSON_NAME]" at bounding box center [147, 108] width 7 height 7
checkbox input "false"
click at [266, 136] on button "Aplicar" at bounding box center [274, 136] width 52 height 18
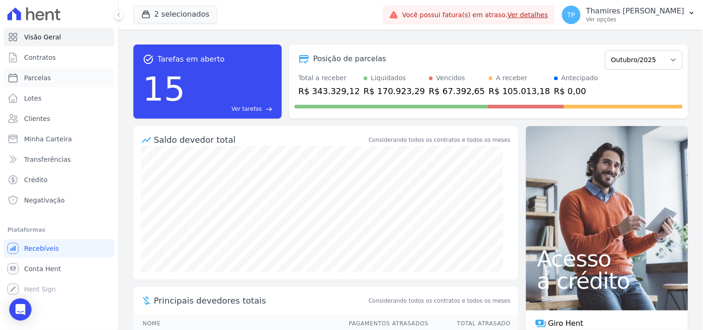
click at [70, 82] on link "Parcelas" at bounding box center [59, 78] width 111 height 19
select select
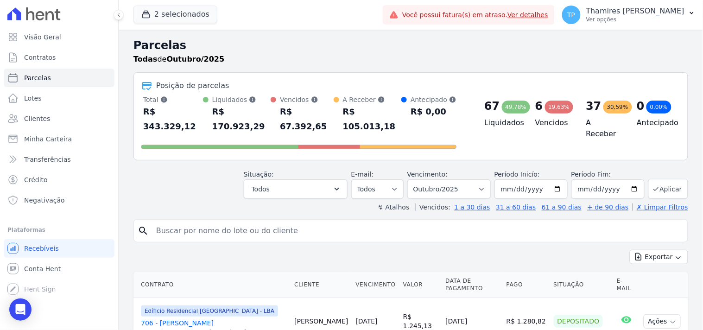
click at [297, 169] on div "Situação: Agendado Em Aberto Pago Processando Cancelado Vencido Transferindo De…" at bounding box center [296, 183] width 104 height 29
click at [299, 179] on button "Todos" at bounding box center [296, 188] width 104 height 19
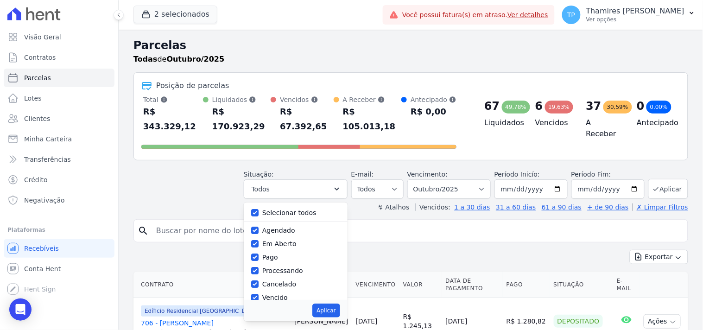
click at [293, 209] on label "Selecionar todos" at bounding box center [289, 212] width 54 height 7
click at [258, 209] on input "Selecionar todos" at bounding box center [254, 212] width 7 height 7
checkbox input "false"
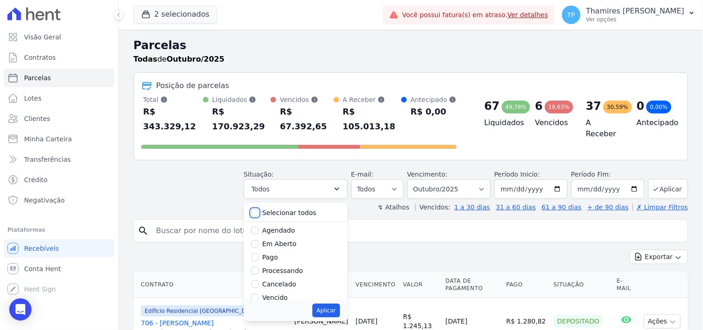
checkbox input "false"
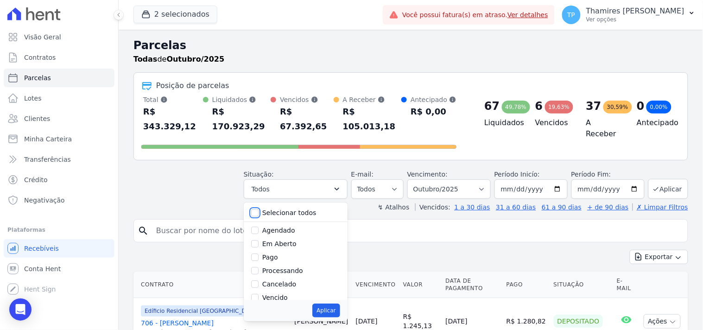
checkbox input "false"
click at [276, 253] on label "Pago" at bounding box center [270, 256] width 16 height 7
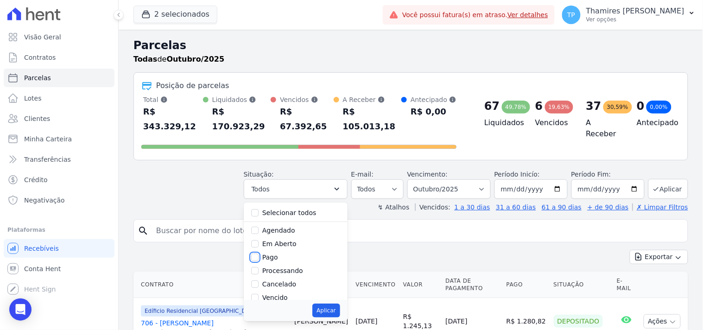
click at [258, 253] on input "Pago" at bounding box center [254, 256] width 7 height 7
checkbox input "true"
click at [281, 242] on label "Vencido" at bounding box center [274, 245] width 25 height 7
click at [258, 242] on input "Vencido" at bounding box center [254, 245] width 7 height 7
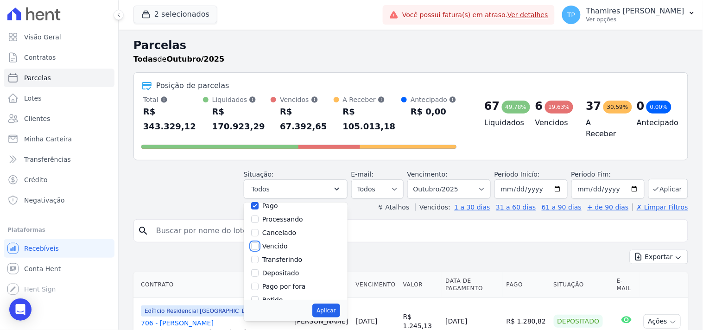
checkbox input "true"
click at [334, 296] on button "Aplicar" at bounding box center [325, 310] width 27 height 14
select select "paid"
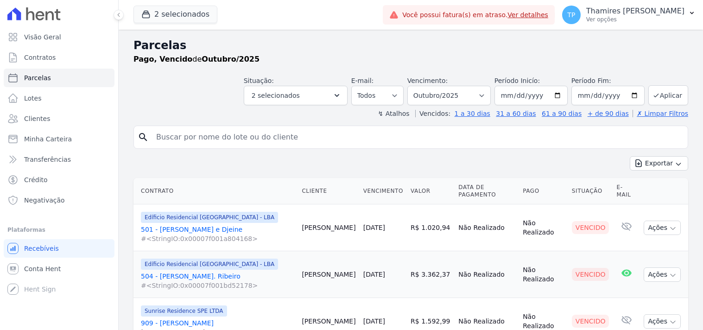
select select
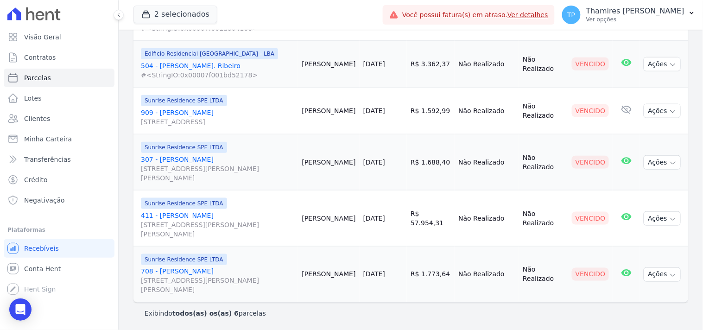
scroll to position [211, 0]
drag, startPoint x: 369, startPoint y: 275, endPoint x: 404, endPoint y: 275, distance: 35.2
click at [404, 275] on tr "Sunrise Residence SPE LTDA 708 - Maria Cláudia dos Reis Coelho Rua Anacleto Lui…" at bounding box center [410, 273] width 554 height 56
click at [385, 275] on link "[DATE]" at bounding box center [374, 273] width 22 height 7
click at [407, 271] on td "[DATE]" at bounding box center [382, 273] width 47 height 56
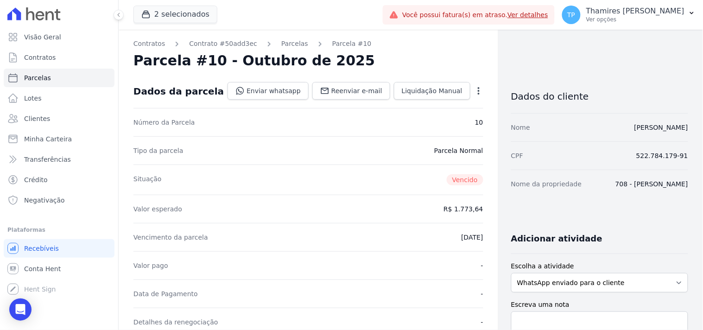
select select
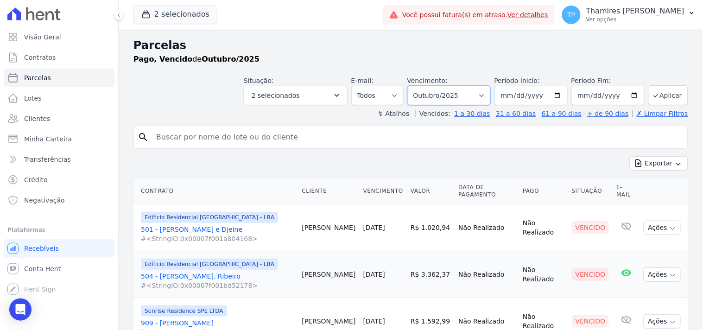
click at [422, 91] on select "Filtrar por período ──────── Todos os meses Junho/2023 Julho/2023 Agosto/2023 S…" at bounding box center [448, 95] width 83 height 19
select select "all"
click at [413, 86] on select "Filtrar por período ──────── Todos os meses Junho/2023 Julho/2023 Agosto/2023 S…" at bounding box center [448, 95] width 83 height 19
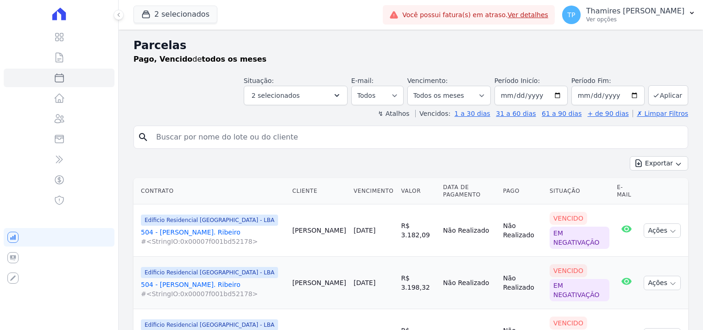
select select
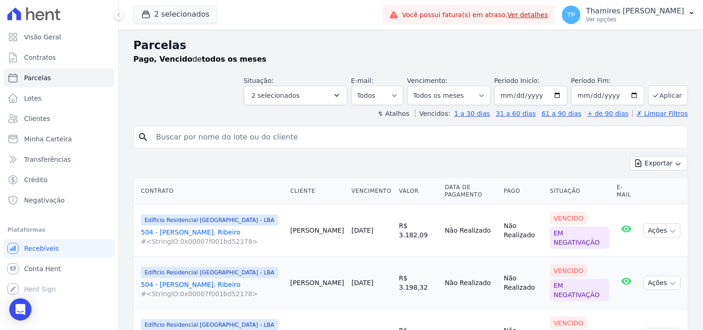
scroll to position [154, 0]
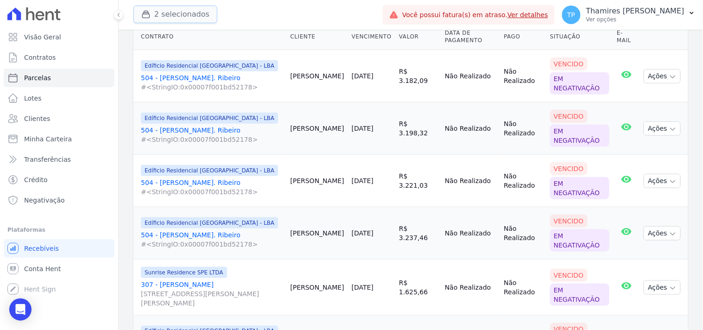
click at [192, 7] on button "2 selecionados" at bounding box center [175, 15] width 84 height 18
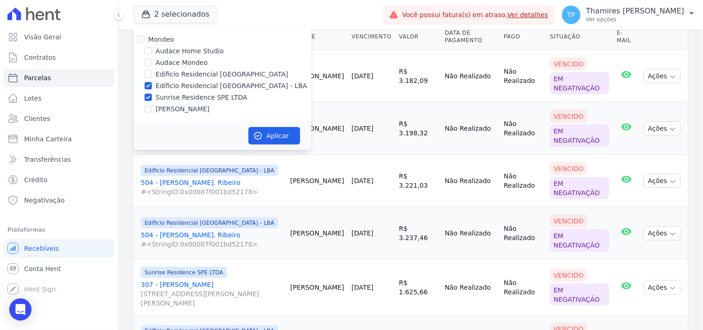
click at [194, 93] on label "Sunrise Residence SPE LTDA" at bounding box center [202, 98] width 92 height 10
click at [152, 94] on input "Sunrise Residence SPE LTDA" at bounding box center [147, 97] width 7 height 7
checkbox input "false"
click at [280, 132] on button "Aplicar" at bounding box center [274, 136] width 52 height 18
select select
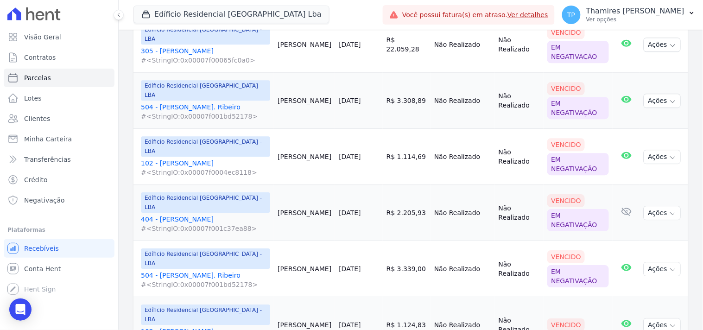
scroll to position [691, 0]
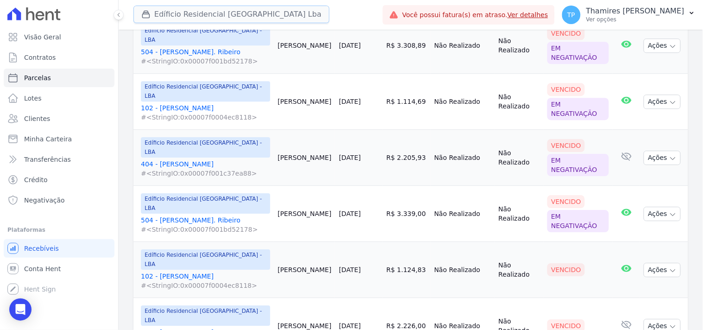
click at [256, 16] on button "Edíficio Residencial [GEOGRAPHIC_DATA] Lba" at bounding box center [231, 15] width 196 height 18
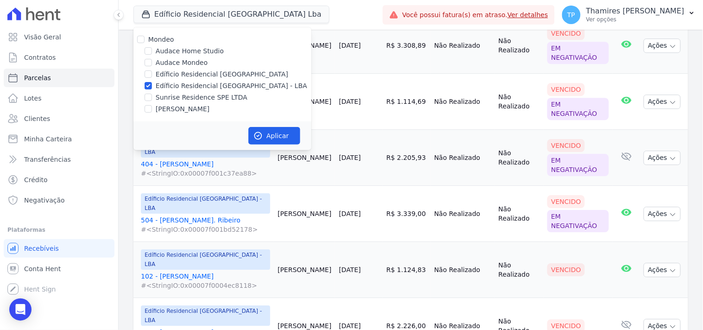
click at [210, 94] on label "Sunrise Residence SPE LTDA" at bounding box center [202, 98] width 92 height 10
click at [152, 94] on input "Sunrise Residence SPE LTDA" at bounding box center [147, 97] width 7 height 7
checkbox input "true"
drag, startPoint x: 220, startPoint y: 86, endPoint x: 235, endPoint y: 106, distance: 25.1
click at [220, 86] on label "Edíficio Residencial [GEOGRAPHIC_DATA] - LBA" at bounding box center [231, 86] width 151 height 10
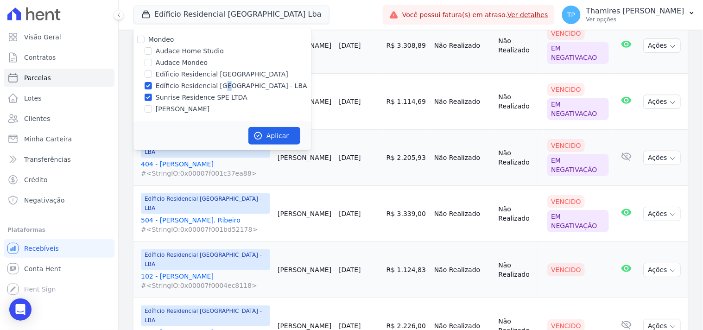
click at [222, 82] on label "Edíficio Residencial [GEOGRAPHIC_DATA] - LBA" at bounding box center [231, 86] width 151 height 10
click at [152, 82] on input "Edíficio Residencial [GEOGRAPHIC_DATA] - LBA" at bounding box center [147, 85] width 7 height 7
checkbox input "false"
click at [283, 137] on button "Aplicar" at bounding box center [274, 136] width 52 height 18
select select
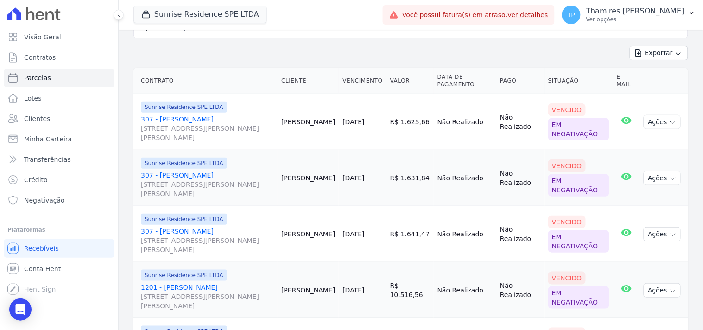
scroll to position [0, 0]
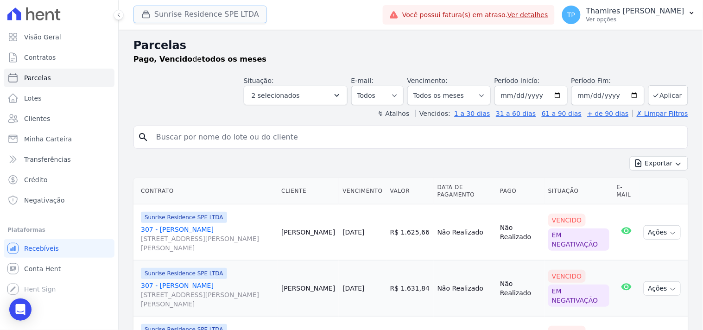
click at [194, 18] on button "Sunrise Residence SPE LTDA" at bounding box center [199, 15] width 133 height 18
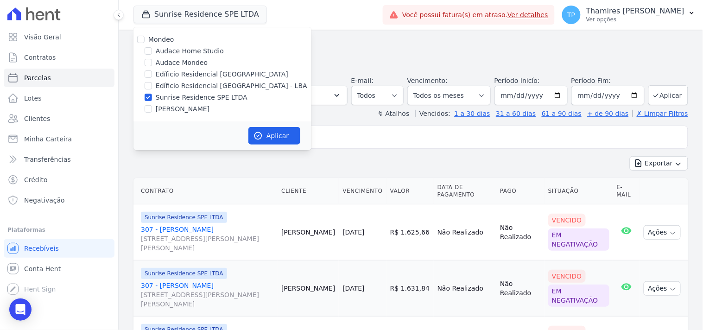
click at [174, 113] on label "[PERSON_NAME]" at bounding box center [183, 109] width 54 height 10
click at [152, 113] on input "[PERSON_NAME]" at bounding box center [147, 108] width 7 height 7
checkbox input "true"
click at [188, 98] on label "Sunrise Residence SPE LTDA" at bounding box center [202, 98] width 92 height 10
click at [152, 98] on input "Sunrise Residence SPE LTDA" at bounding box center [147, 97] width 7 height 7
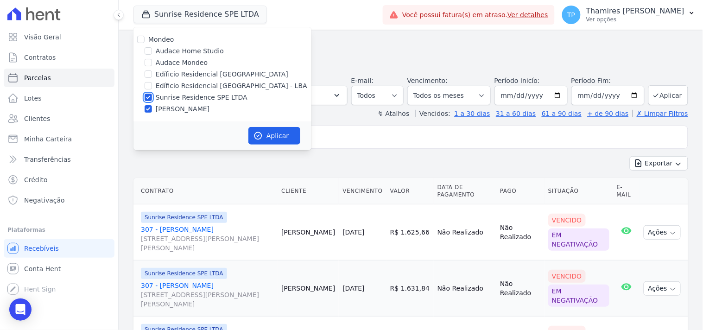
checkbox input "false"
click at [262, 132] on icon "button" at bounding box center [257, 135] width 9 height 9
select select
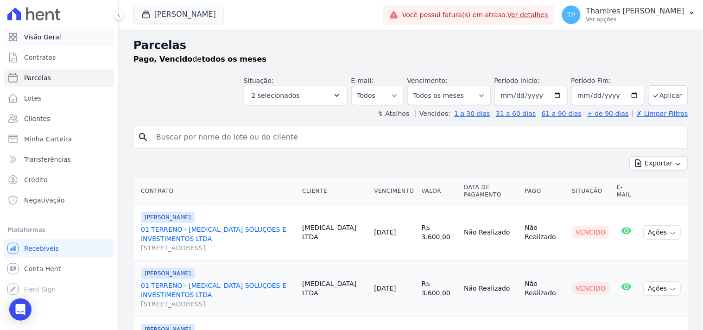
click at [77, 38] on link "Visão Geral" at bounding box center [59, 37] width 111 height 19
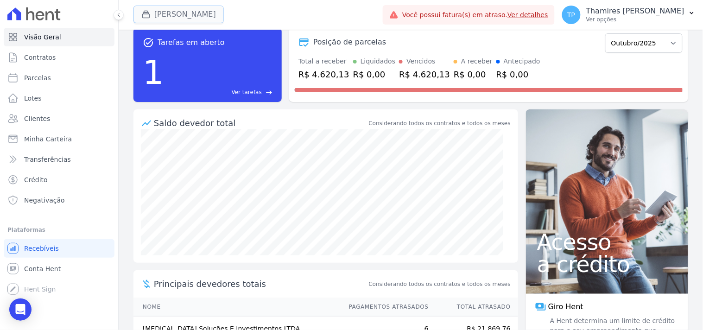
click at [187, 20] on button "[PERSON_NAME]" at bounding box center [178, 15] width 90 height 18
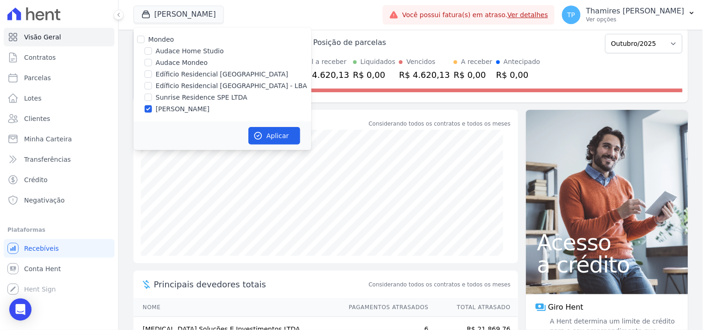
click at [191, 86] on label "Edíficio Residencial [GEOGRAPHIC_DATA] - LBA" at bounding box center [231, 86] width 151 height 10
click at [152, 86] on input "Edíficio Residencial [GEOGRAPHIC_DATA] - LBA" at bounding box center [147, 85] width 7 height 7
checkbox input "true"
click at [190, 95] on label "Sunrise Residence SPE LTDA" at bounding box center [202, 98] width 92 height 10
click at [152, 95] on input "Sunrise Residence SPE LTDA" at bounding box center [147, 97] width 7 height 7
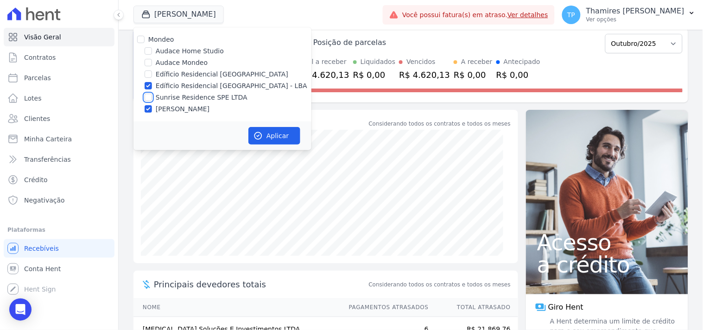
checkbox input "true"
click at [193, 86] on label "Edíficio Residencial [GEOGRAPHIC_DATA] - LBA" at bounding box center [231, 86] width 151 height 10
click at [152, 86] on input "Edíficio Residencial [GEOGRAPHIC_DATA] - LBA" at bounding box center [147, 85] width 7 height 7
checkbox input "false"
click at [194, 107] on label "[PERSON_NAME]" at bounding box center [183, 109] width 54 height 10
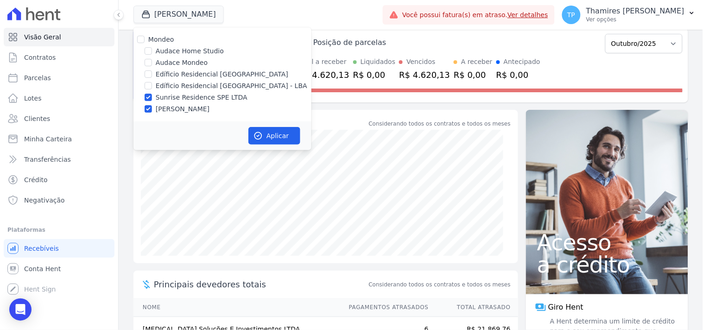
click at [152, 107] on input "[PERSON_NAME]" at bounding box center [147, 108] width 7 height 7
checkbox input "false"
click at [262, 137] on icon "button" at bounding box center [257, 135] width 9 height 9
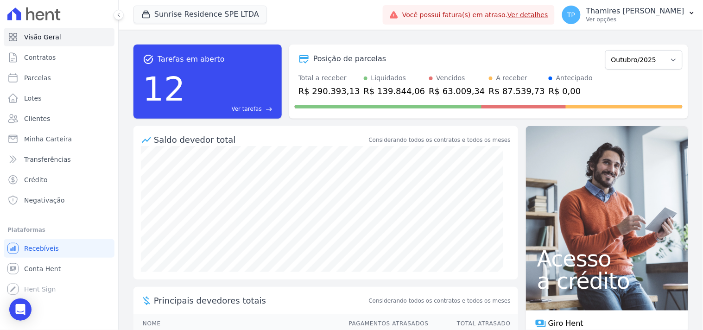
scroll to position [143, 0]
